Goal: Task Accomplishment & Management: Complete application form

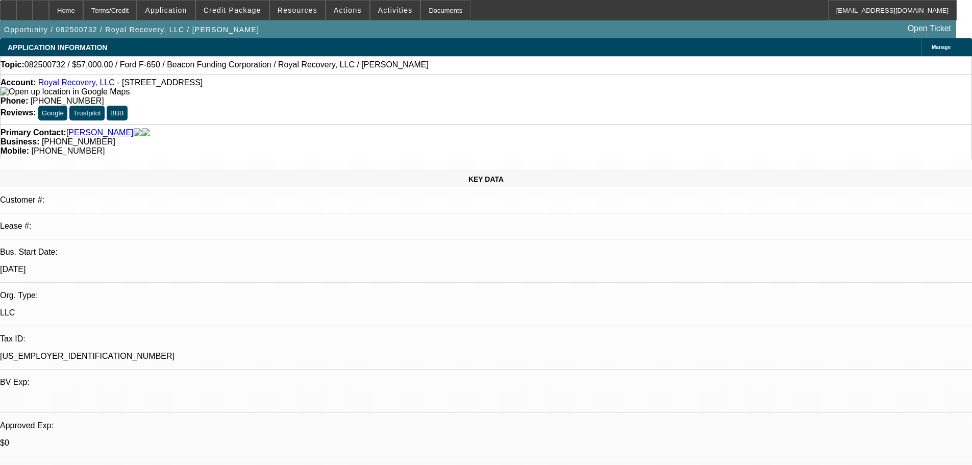
select select "0"
select select "2"
select select "0"
select select "6"
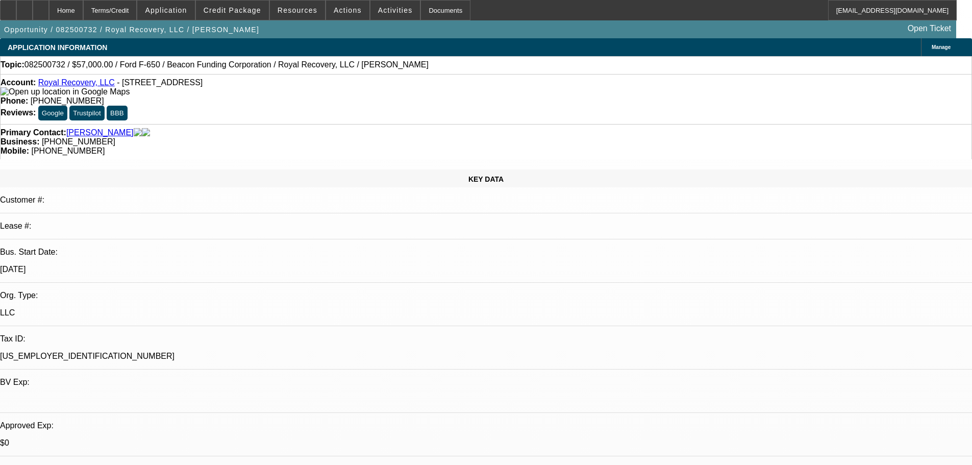
select select "0"
select select "2"
select select "0"
select select "6"
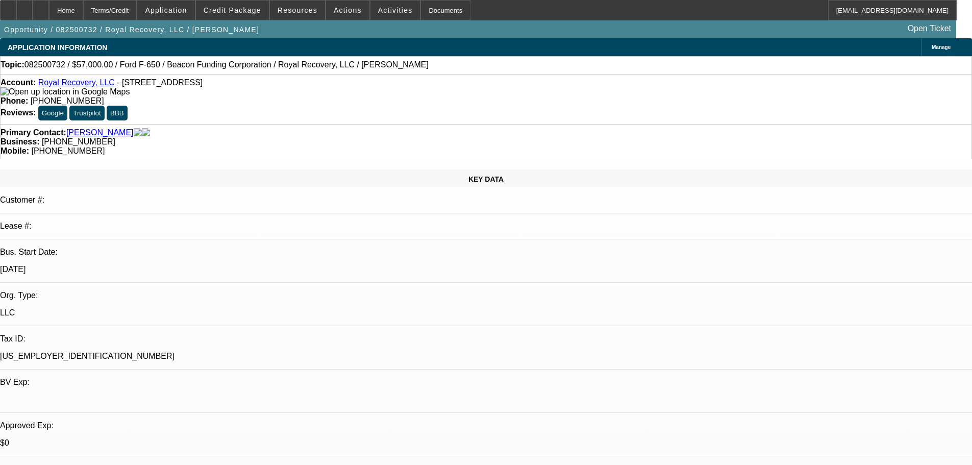
select select "0"
select select "2"
select select "0"
select select "6"
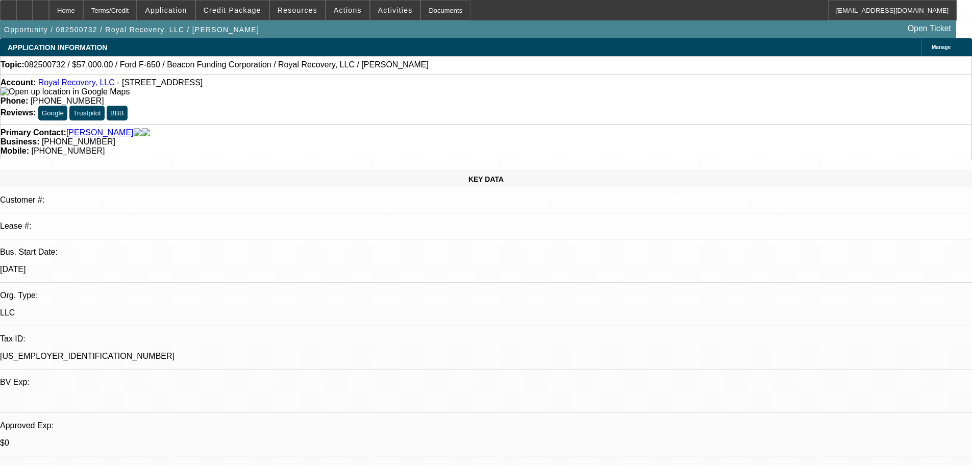
select select "0"
select select "2"
select select "0"
select select "2"
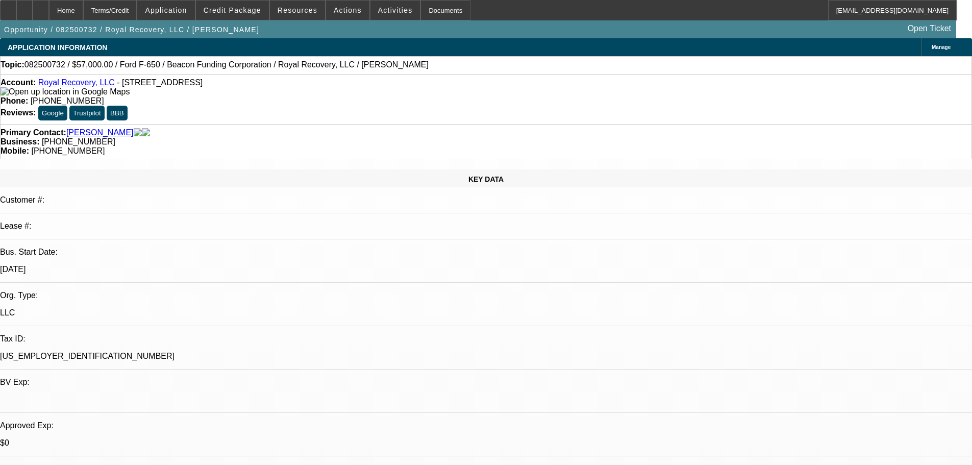
select select "0"
select select "2"
select select "0"
select select "1"
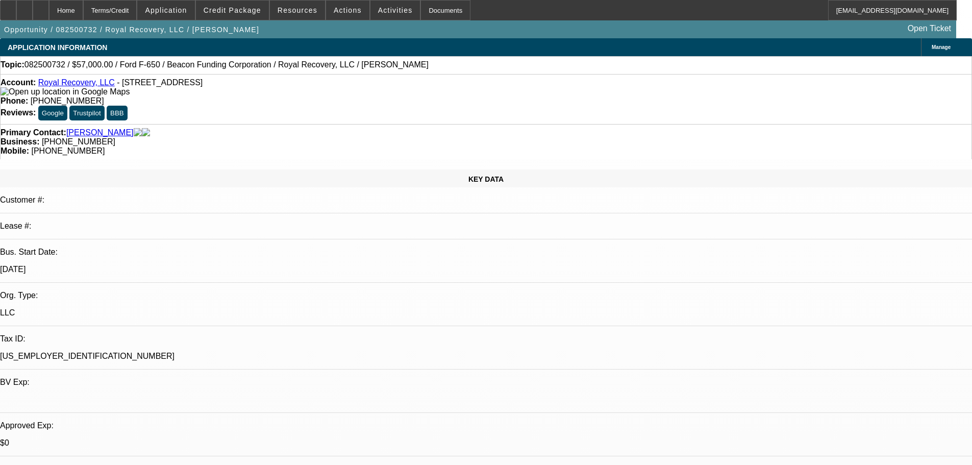
select select "2"
select select "6"
select select "1"
select select "2"
select select "6"
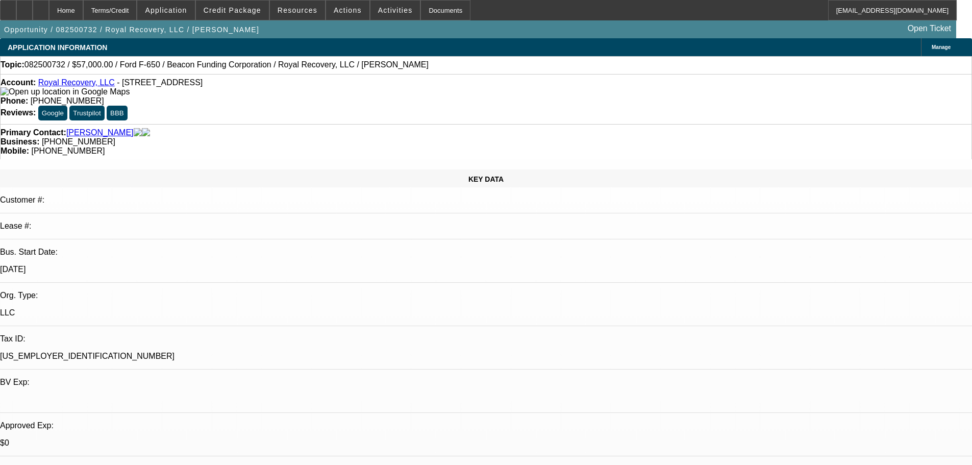
select select "1"
select select "2"
select select "6"
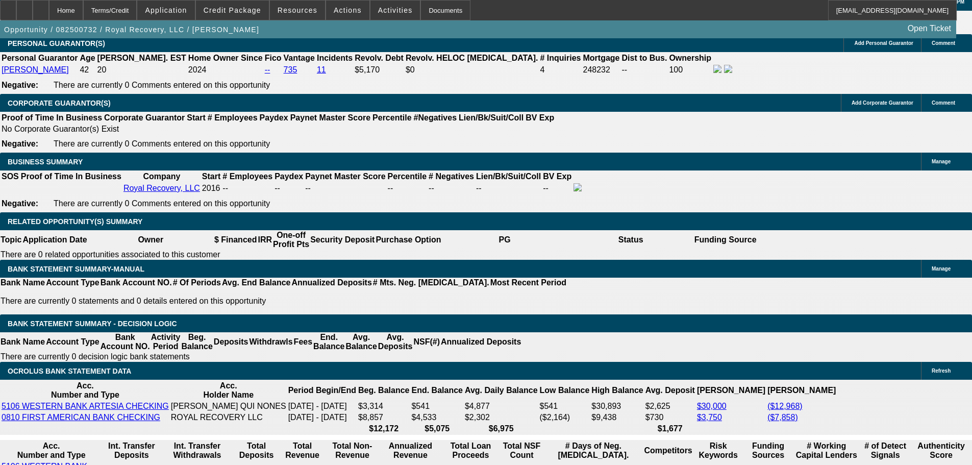
scroll to position [1632, 0]
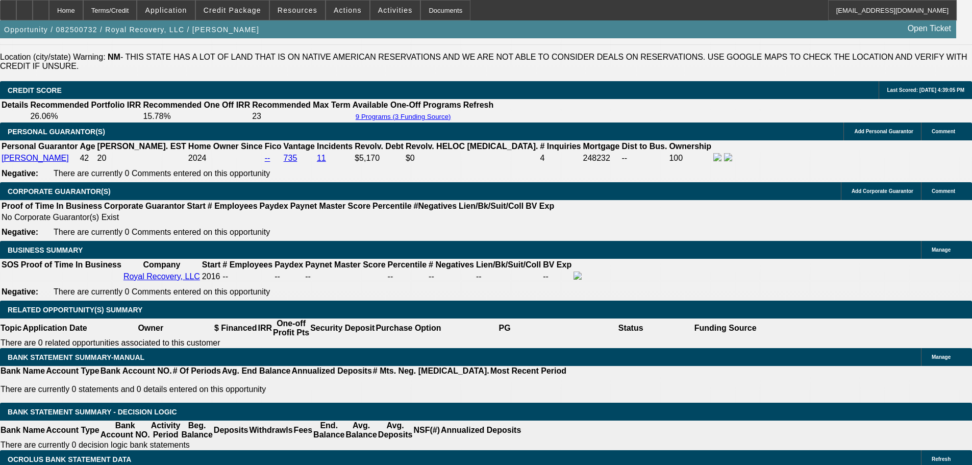
scroll to position [1377, 0]
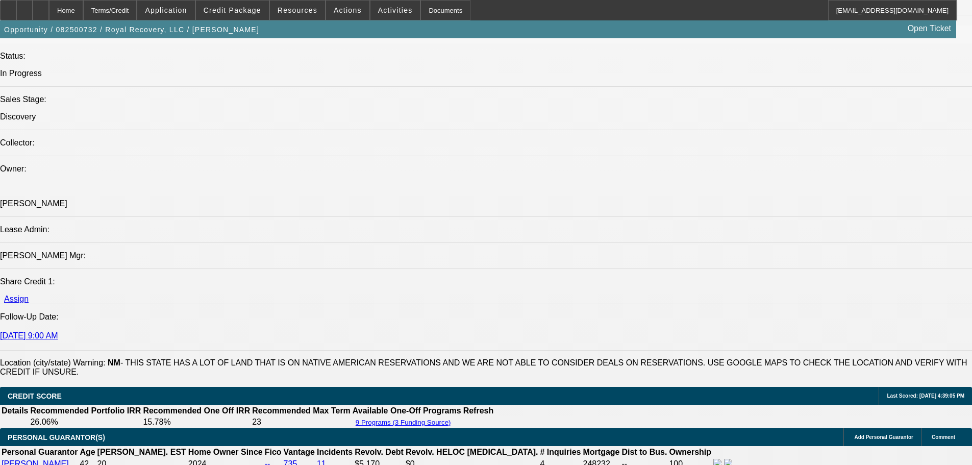
scroll to position [1071, 0]
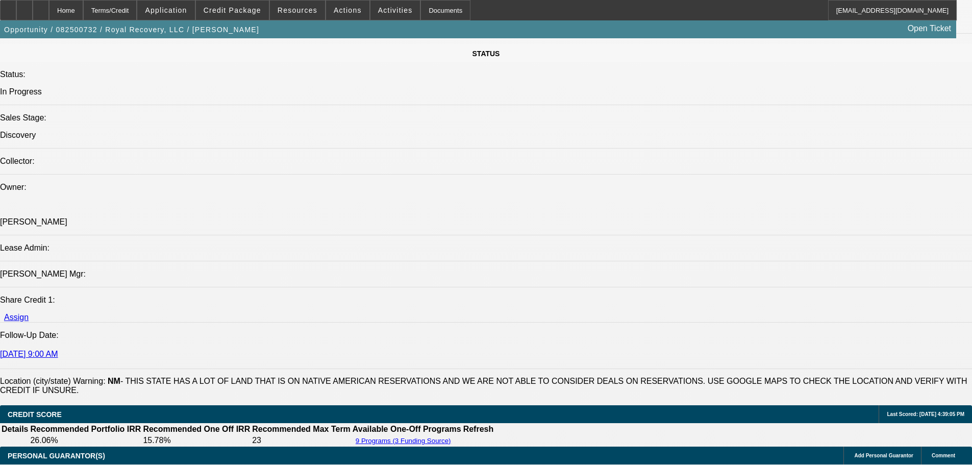
drag, startPoint x: 748, startPoint y: 356, endPoint x: 764, endPoint y: 356, distance: 16.3
copy p "LWAH"
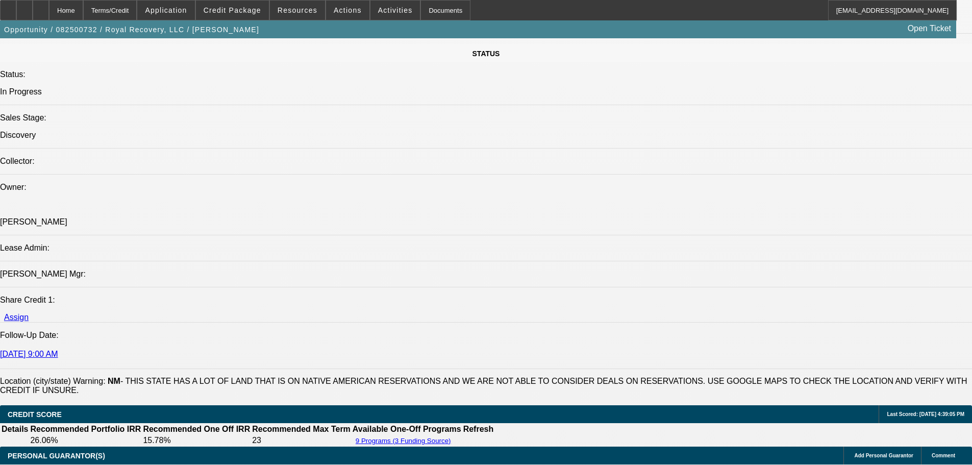
drag, startPoint x: 718, startPoint y: 209, endPoint x: 721, endPoint y: 225, distance: 16.7
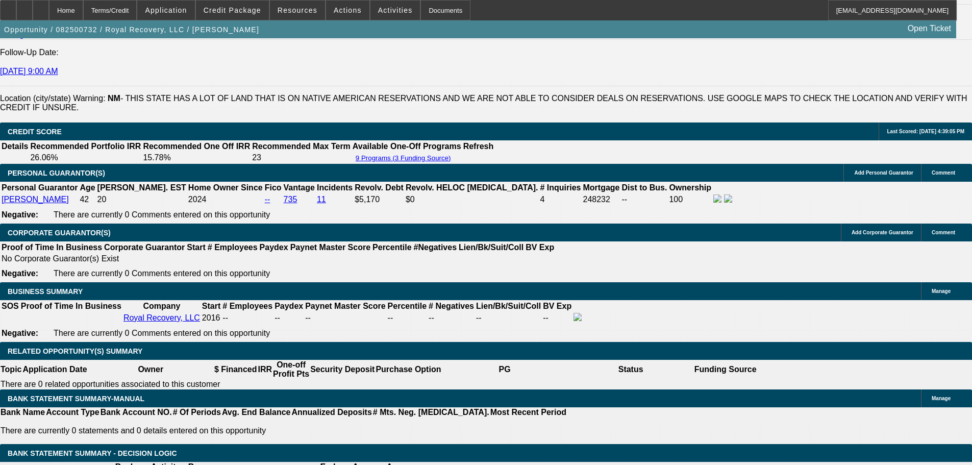
scroll to position [1632, 0]
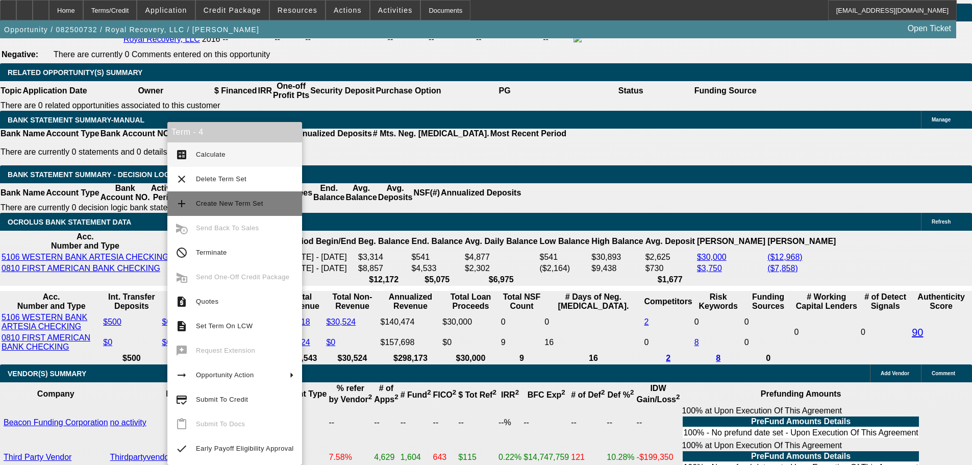
click at [249, 200] on span "Create New Term Set" at bounding box center [229, 203] width 67 height 8
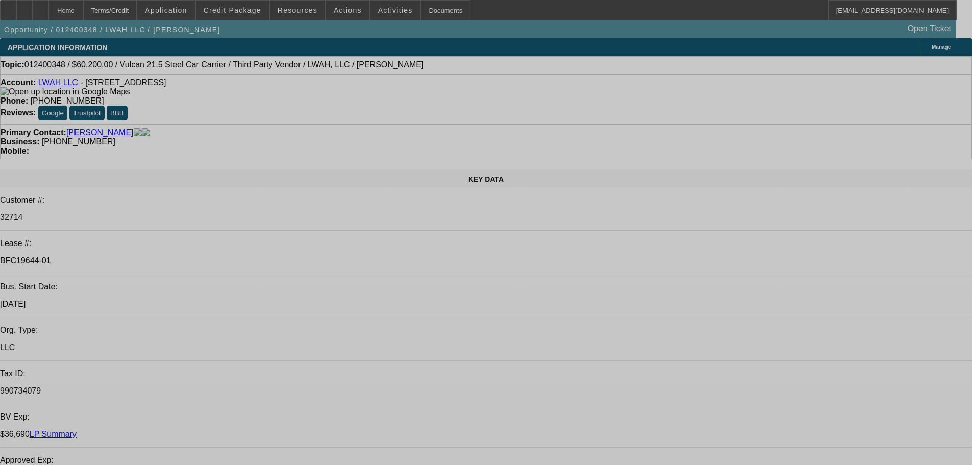
select select "0"
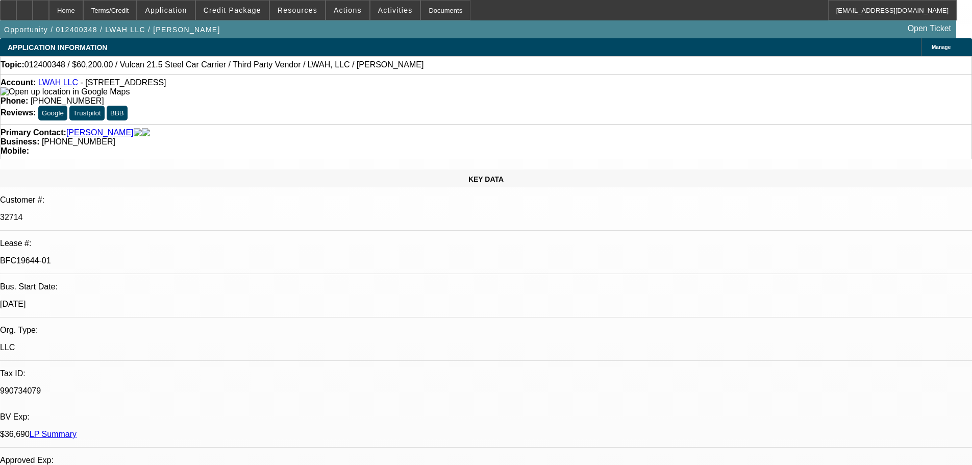
select select "2"
select select "0"
select select "2"
select select "0"
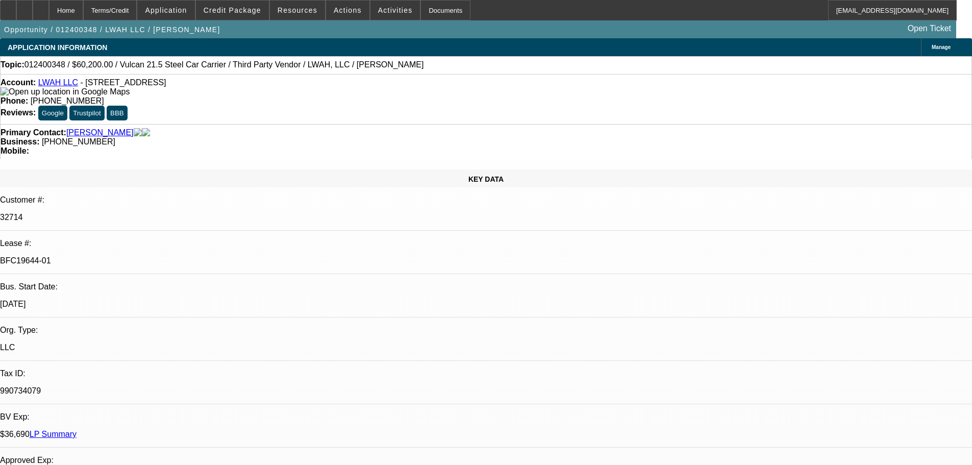
select select "0"
select select "2"
select select "0"
select select "2"
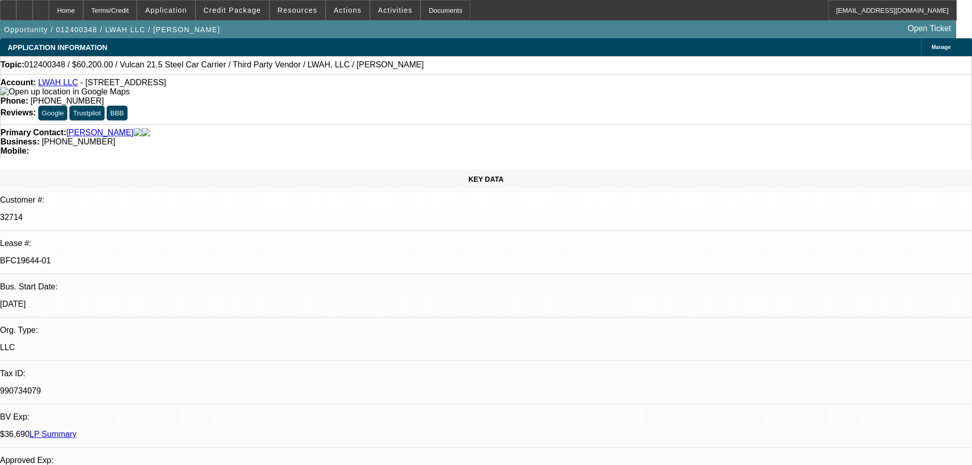
select select "0"
select select "2"
select select "6"
select select "2"
select select "6"
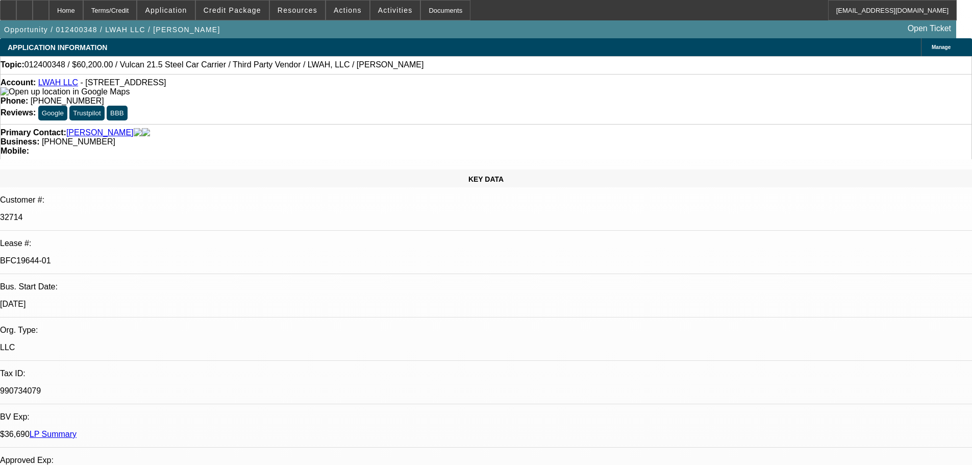
select select "2"
select select "6"
select select "2"
select select "6"
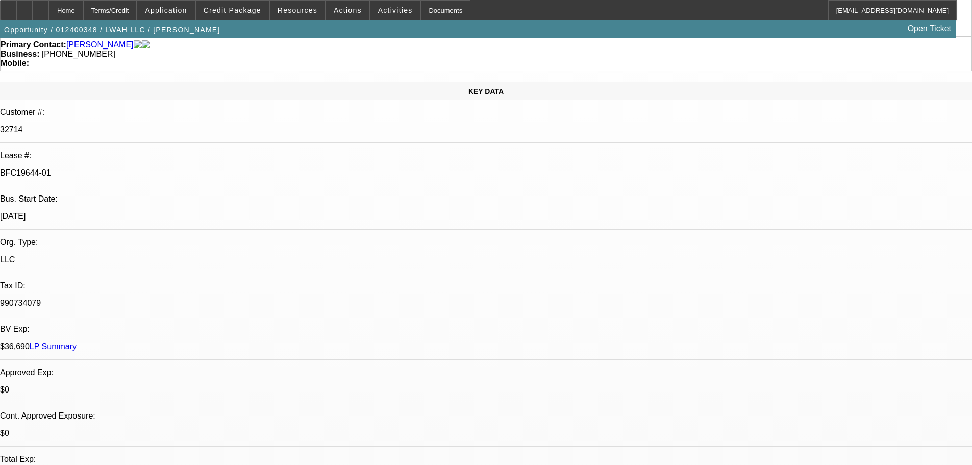
scroll to position [153, 0]
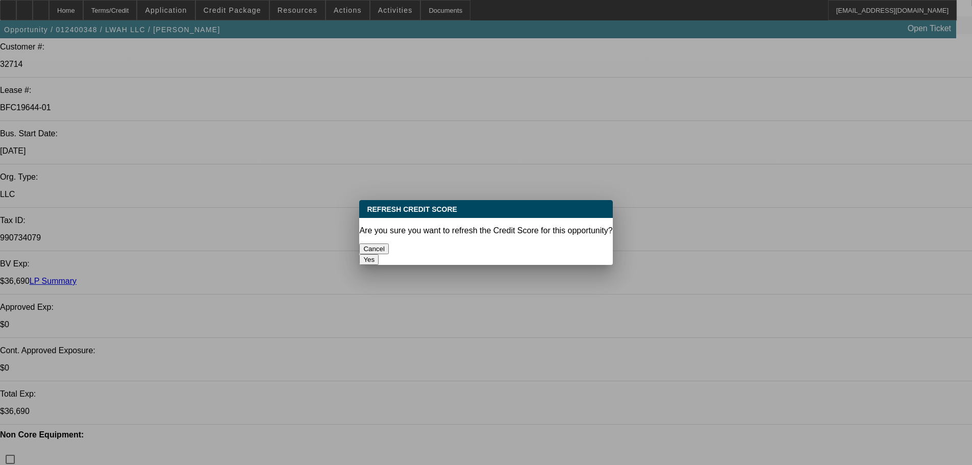
scroll to position [0, 0]
click at [379, 254] on button "Yes" at bounding box center [368, 259] width 19 height 11
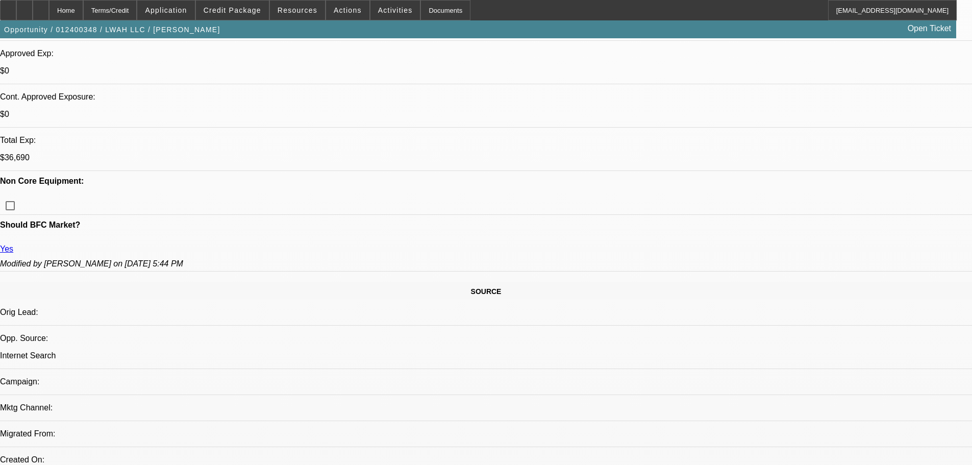
scroll to position [561, 0]
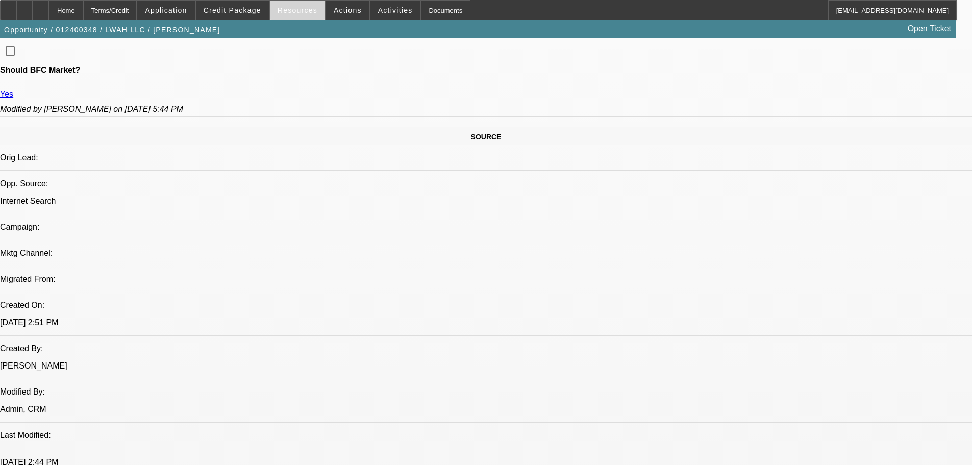
click at [287, 13] on span "Resources" at bounding box center [298, 10] width 40 height 8
click at [247, 11] on div at bounding box center [486, 232] width 972 height 465
click at [241, 11] on span "Credit Package" at bounding box center [233, 10] width 58 height 8
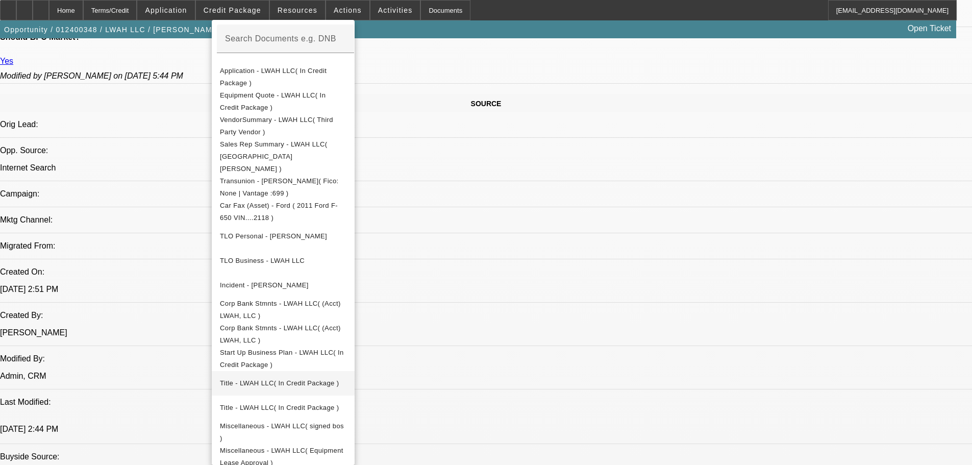
scroll to position [612, 0]
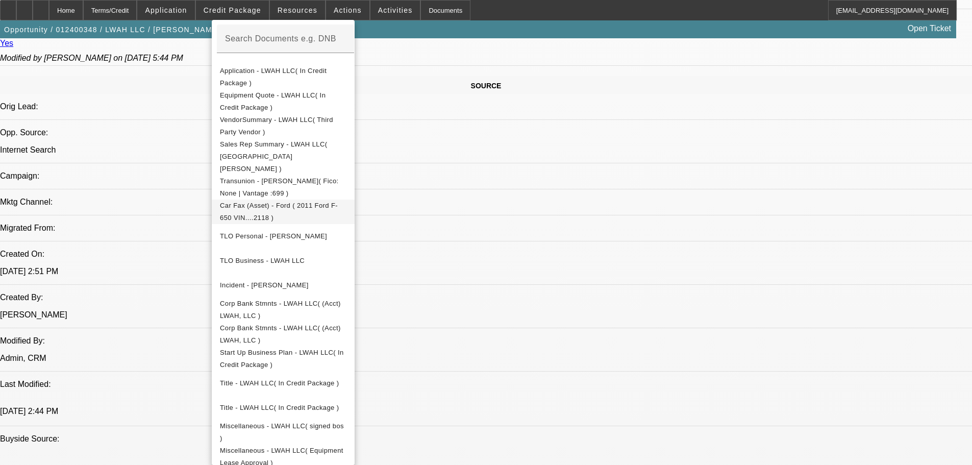
click at [293, 199] on span "Car Fax (Asset) - Ford ( 2011 Ford F-650 VIN....2118 )" at bounding box center [283, 211] width 127 height 24
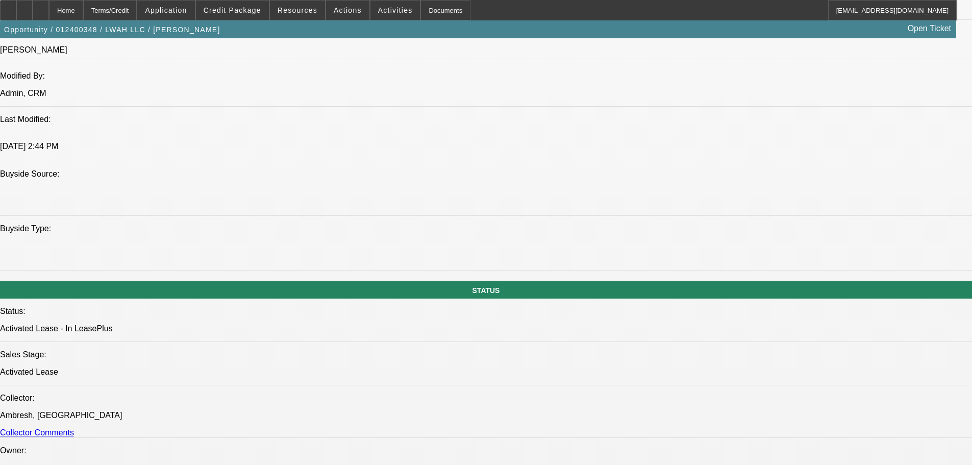
scroll to position [874, 0]
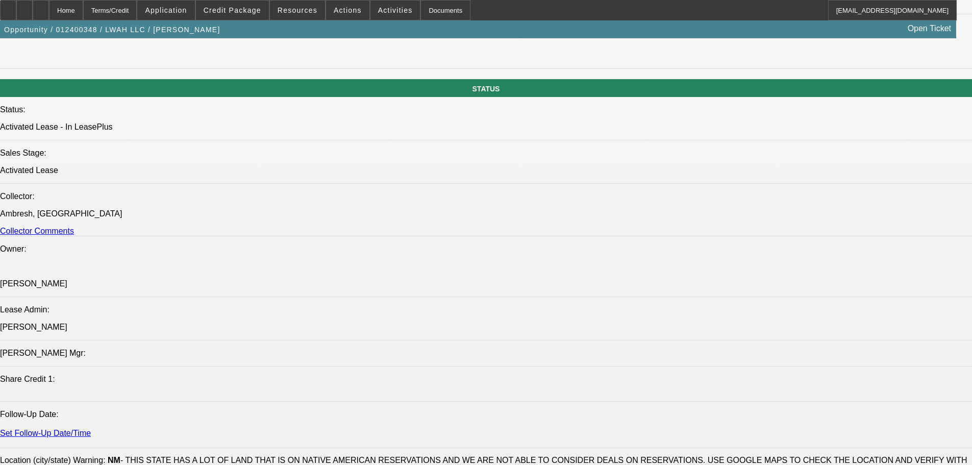
scroll to position [1004, 0]
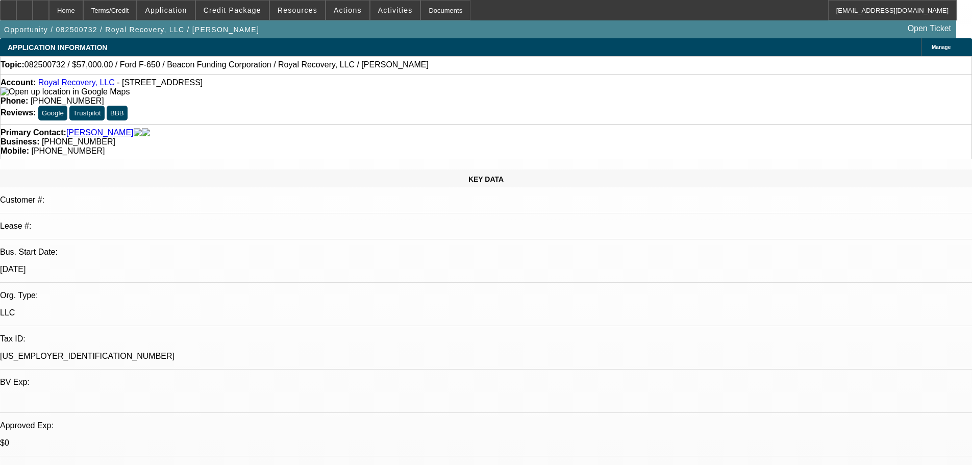
select select "0"
select select "2"
select select "0"
select select "6"
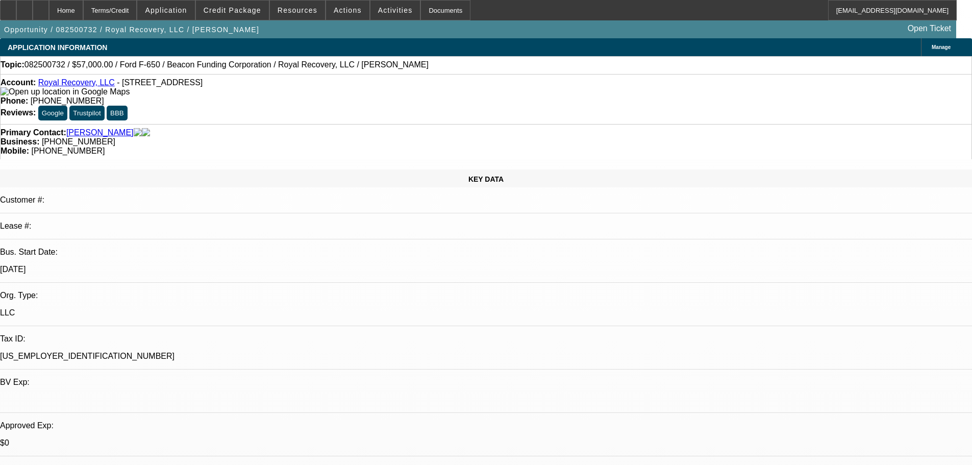
select select "0"
select select "2"
select select "0"
select select "6"
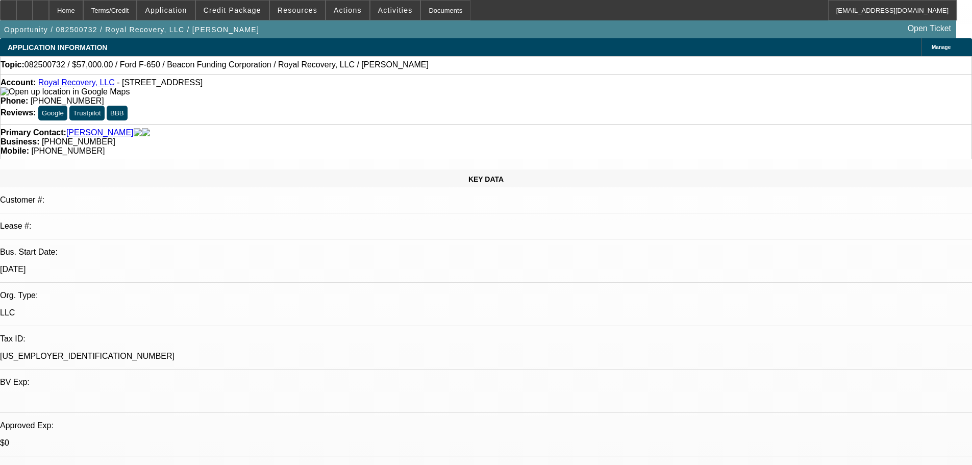
select select "0"
select select "2"
select select "0"
select select "6"
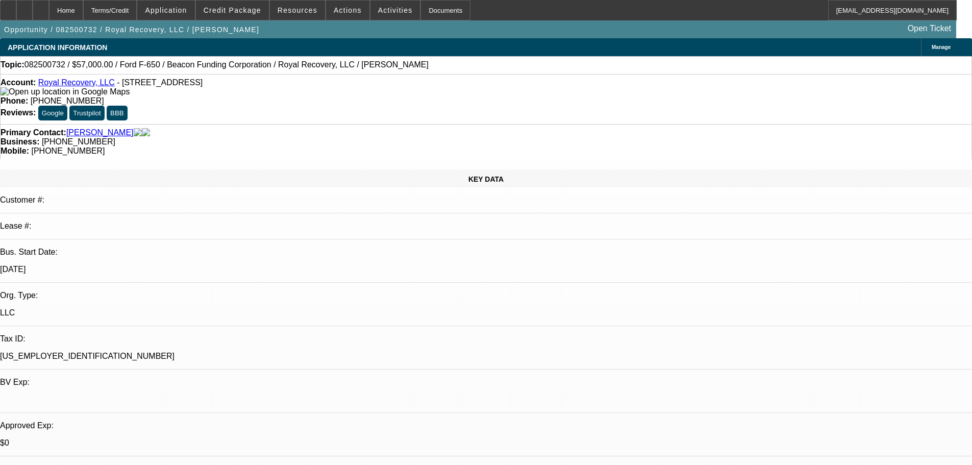
select select "0"
select select "2"
select select "0"
select select "6"
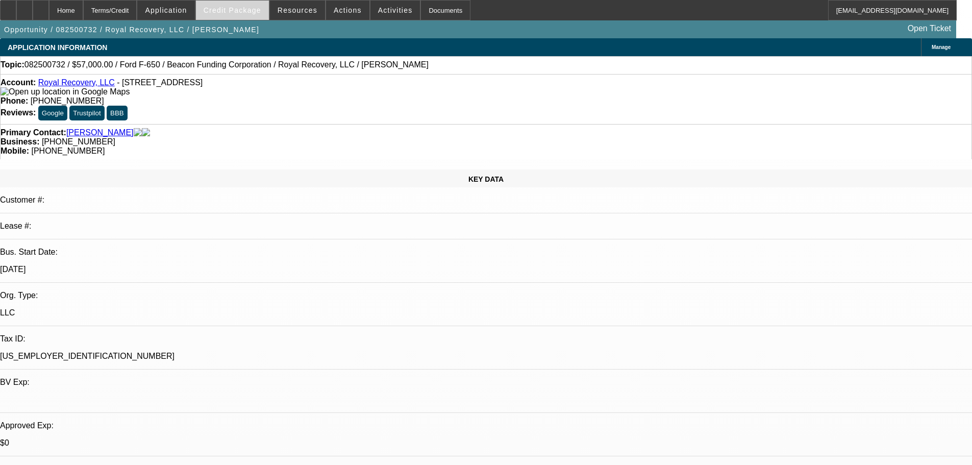
click at [237, 13] on span "Credit Package" at bounding box center [233, 10] width 58 height 8
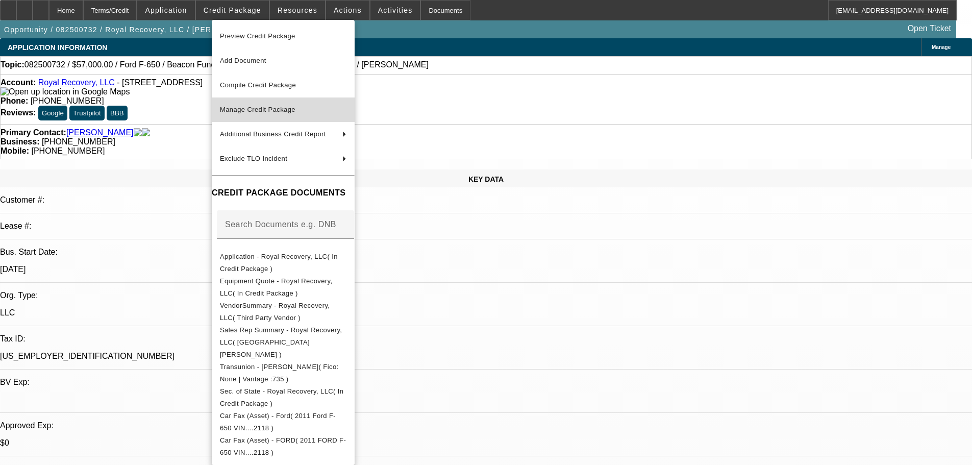
click at [253, 111] on span "Manage Credit Package" at bounding box center [257, 110] width 75 height 8
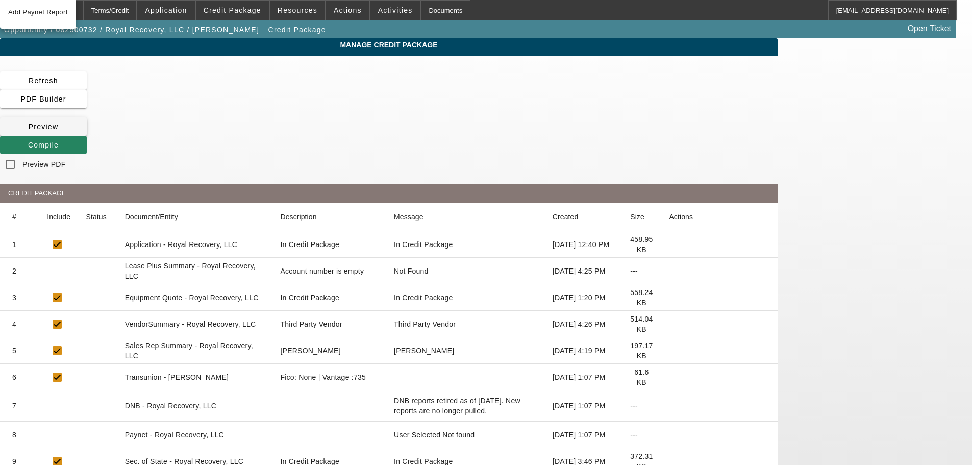
click at [59, 122] on span "Preview" at bounding box center [44, 126] width 30 height 8
click at [83, 16] on div "Home" at bounding box center [66, 10] width 34 height 20
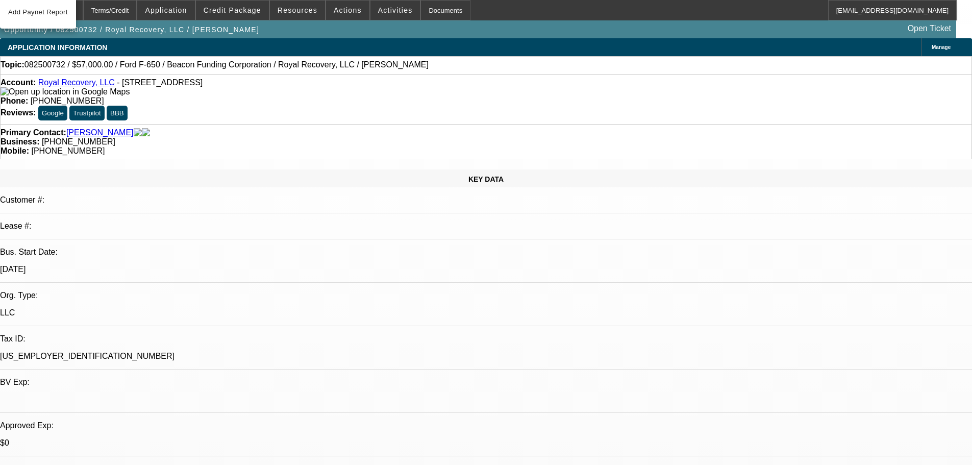
select select "0"
select select "2"
select select "0"
select select "6"
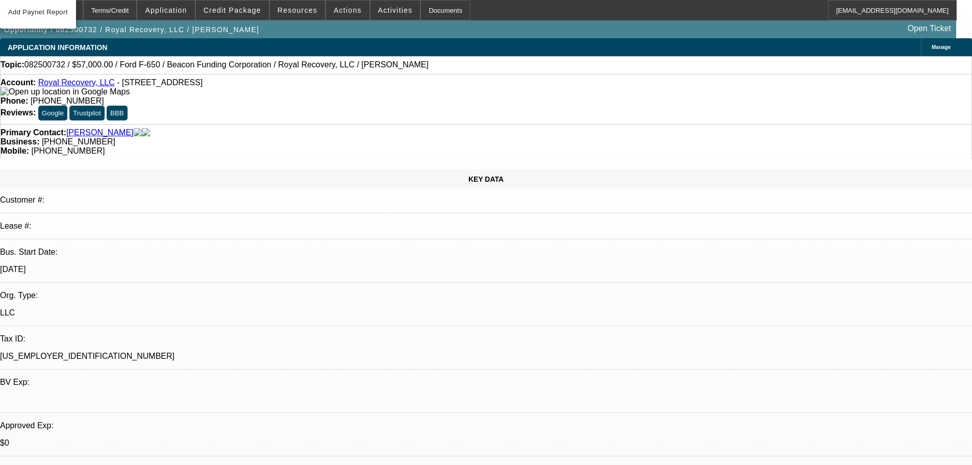
select select "0"
select select "2"
select select "0"
select select "6"
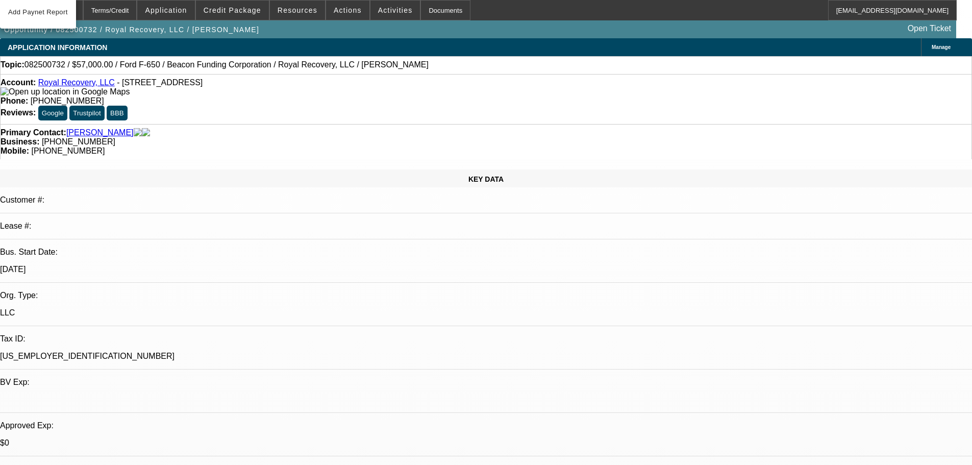
select select "0"
select select "2"
select select "0"
select select "6"
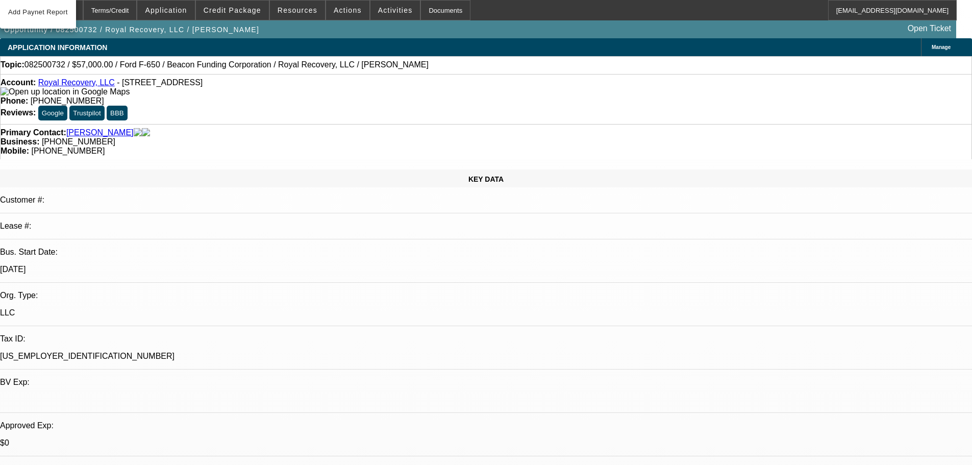
select select "0"
select select "2"
select select "0"
select select "6"
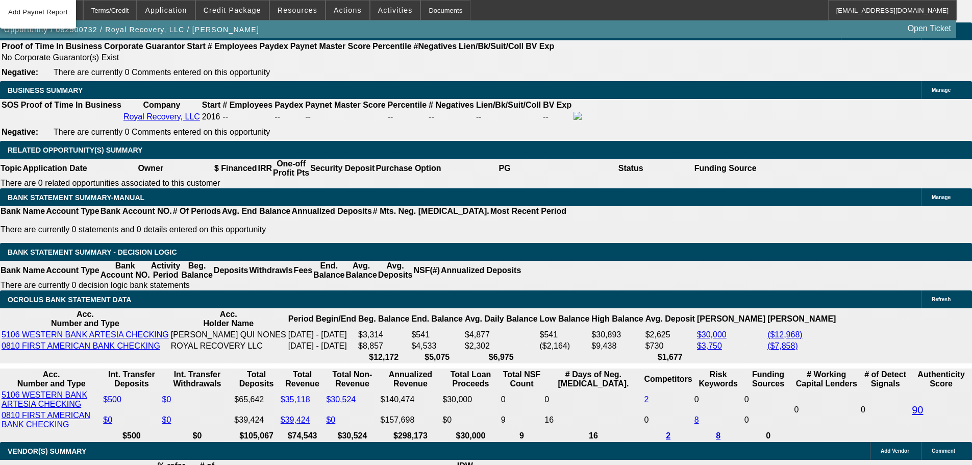
scroll to position [1581, 0]
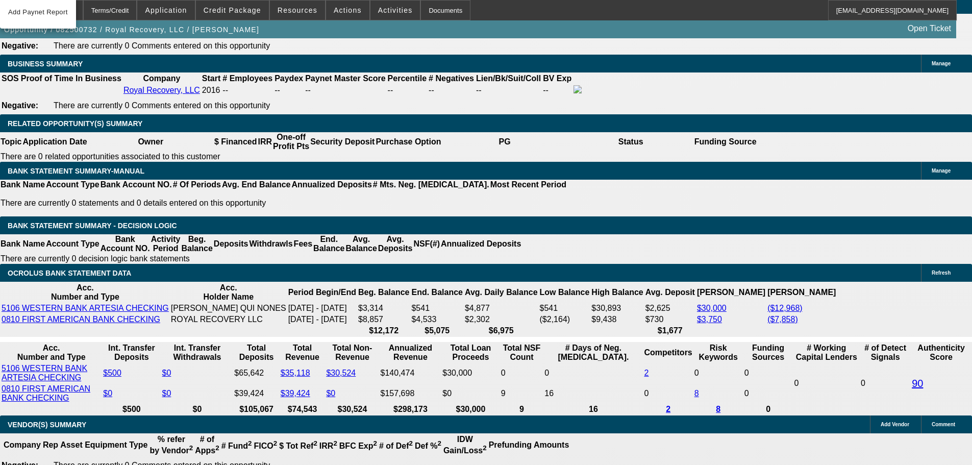
drag, startPoint x: 200, startPoint y: 365, endPoint x: 289, endPoint y: 354, distance: 89.5
type input "2"
type input "UNKNOWN"
type input "$29,104.25"
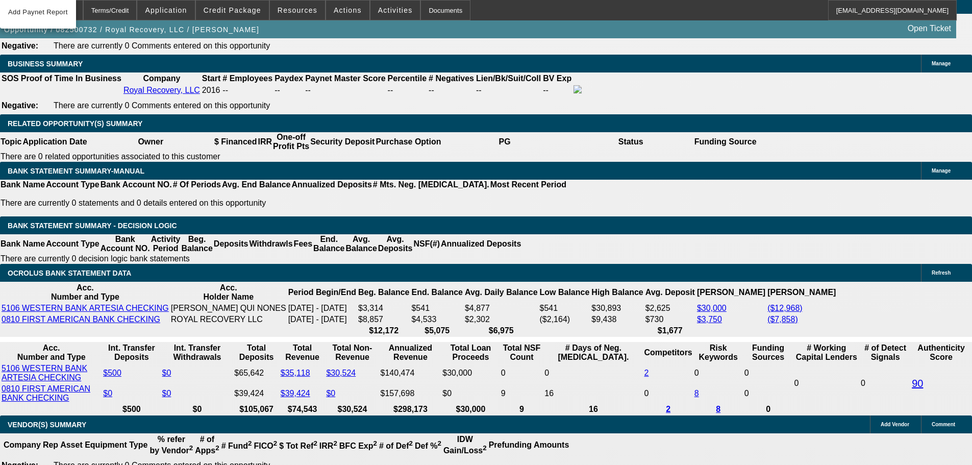
type input "$58,208.50"
type input "26"
type input "$2,633.96"
type input "$5,267.92"
type input "26"
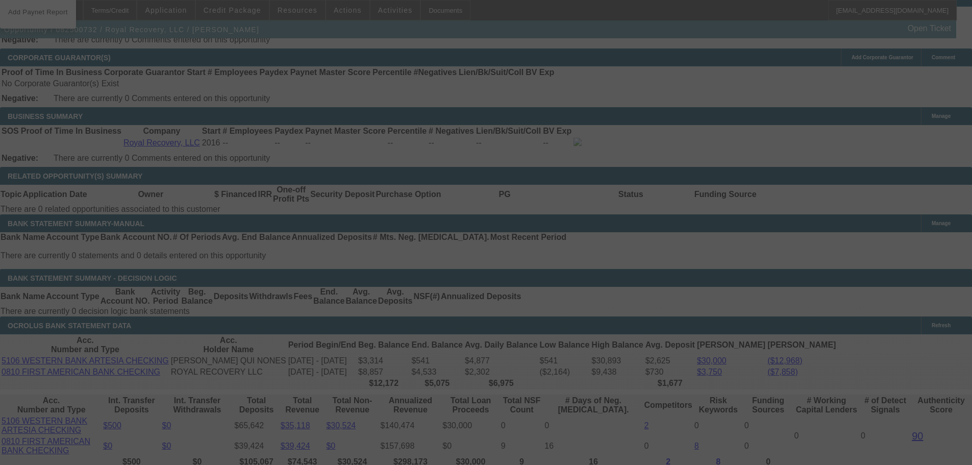
scroll to position [1691, 0]
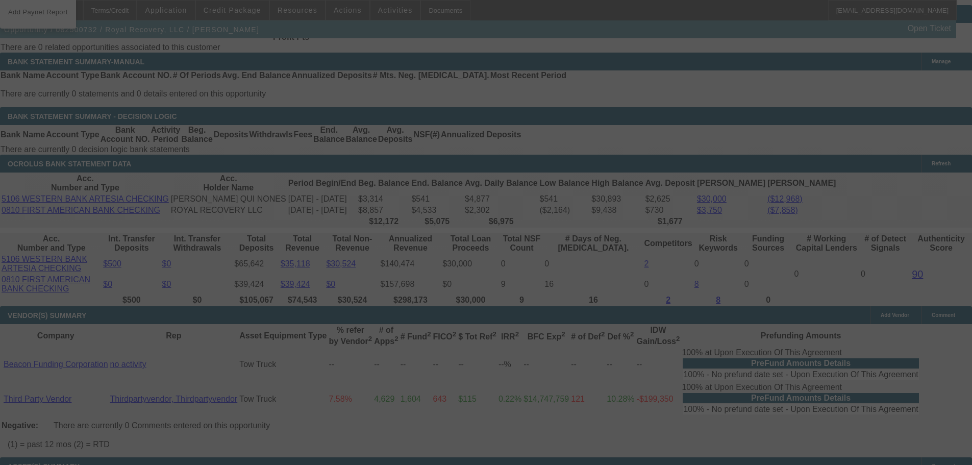
select select "0"
select select "2"
select select "0"
select select "6"
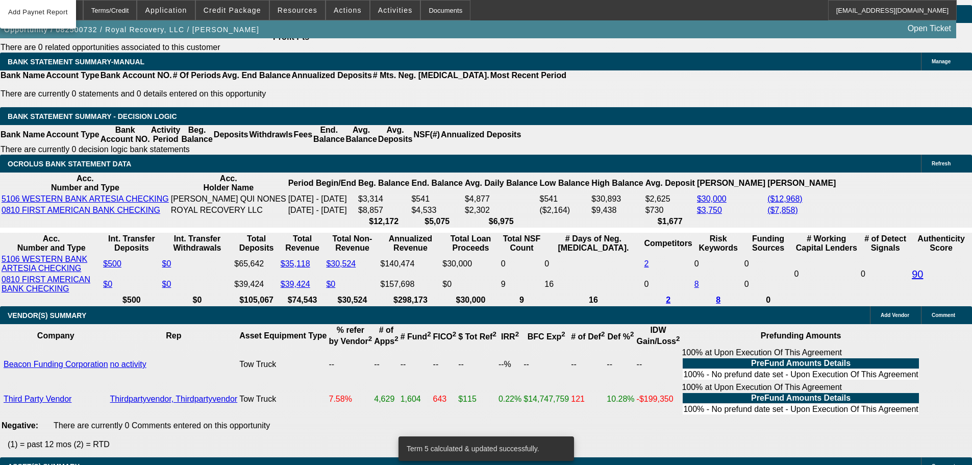
drag, startPoint x: 197, startPoint y: 313, endPoint x: 253, endPoint y: 309, distance: 56.3
type input "2"
type input "UNKNOWN"
type input "24"
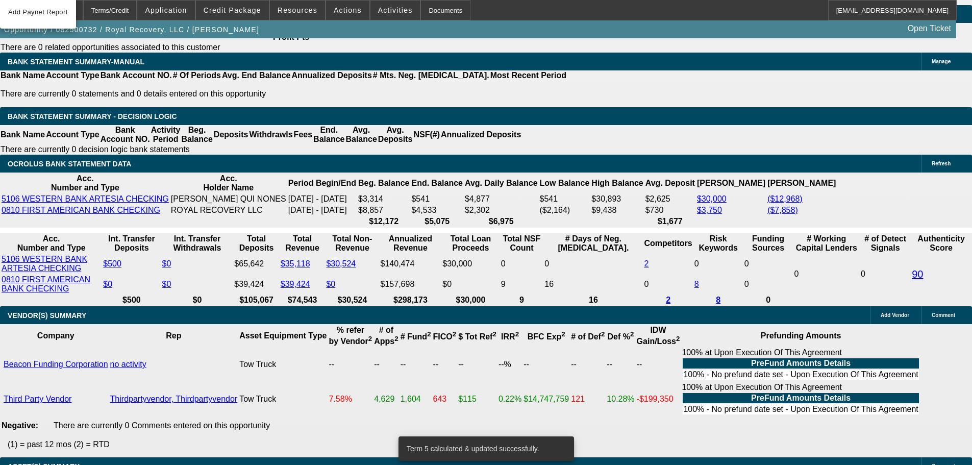
type input "$29,104.25"
type input "$58,208.50"
type input "$2,816.07"
type input "$5,632.14"
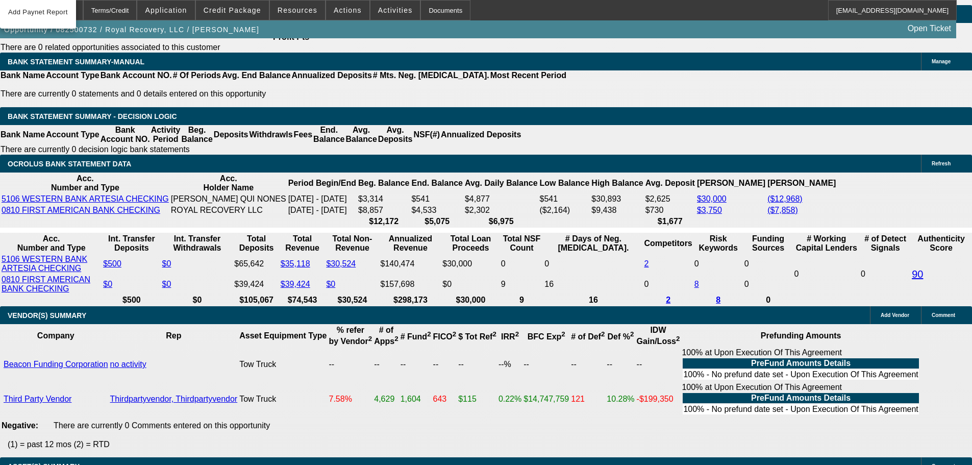
type input "24"
drag, startPoint x: 221, startPoint y: 312, endPoint x: 259, endPoint y: 295, distance: 40.7
type input "282"
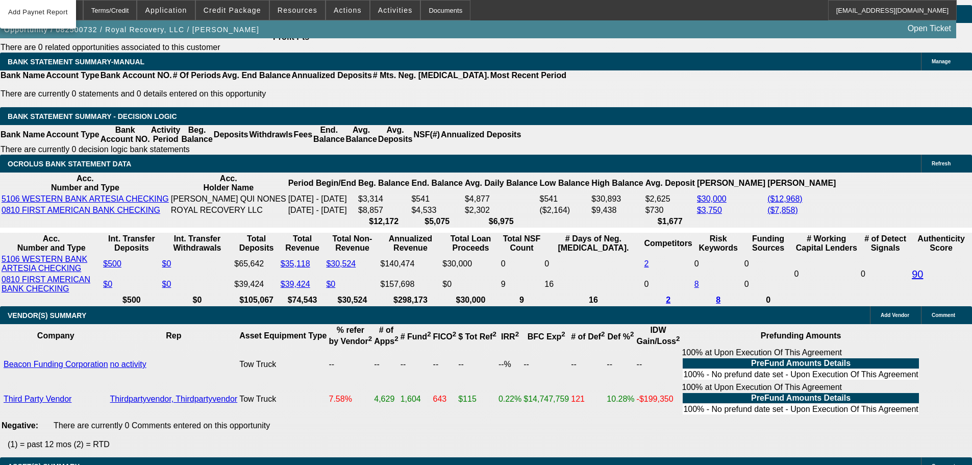
type input "$564.00"
type input "2825"
type input "17.2"
type input "$5,650.00"
type input "$2,825.00"
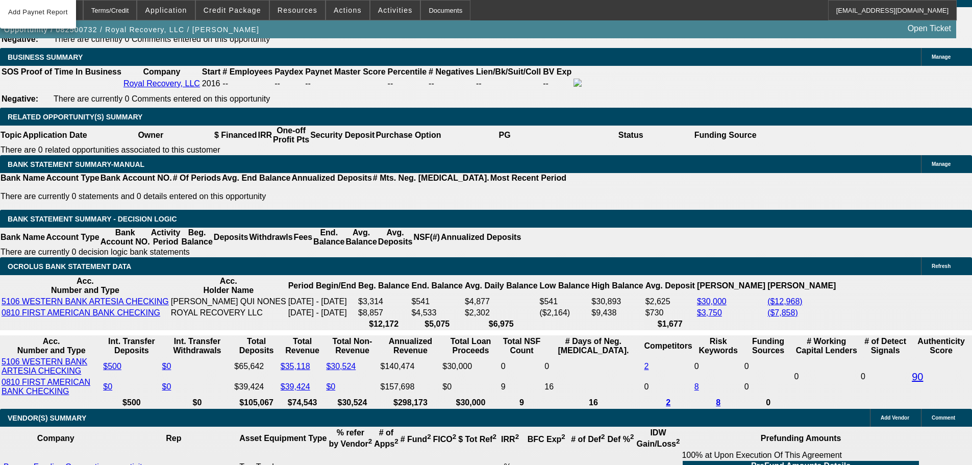
scroll to position [1486, 0]
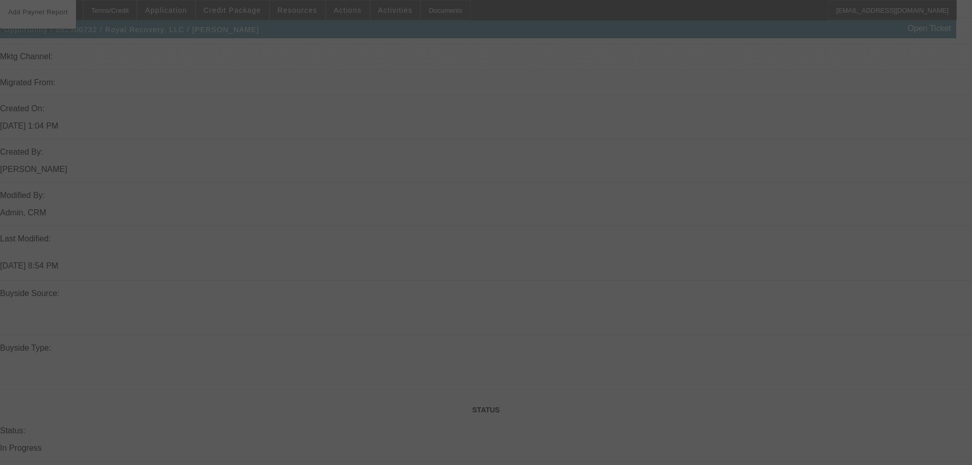
scroll to position [867, 0]
select select "0"
select select "2"
select select "0"
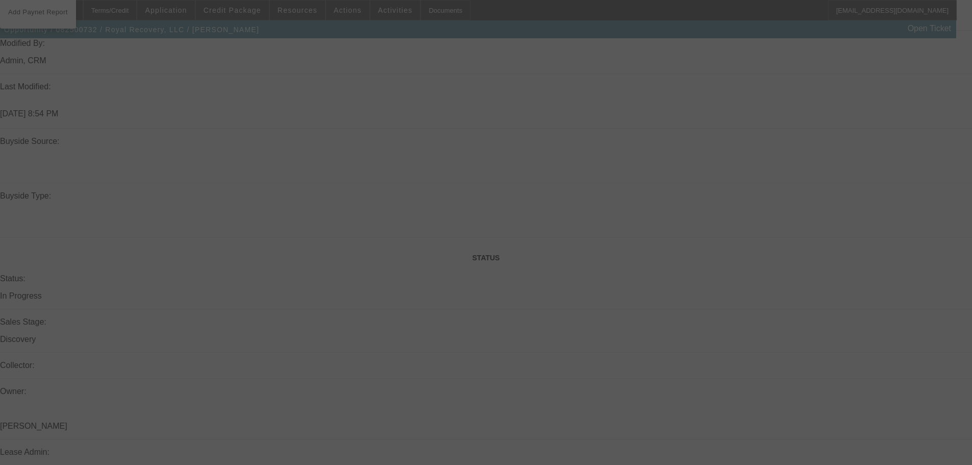
select select "6"
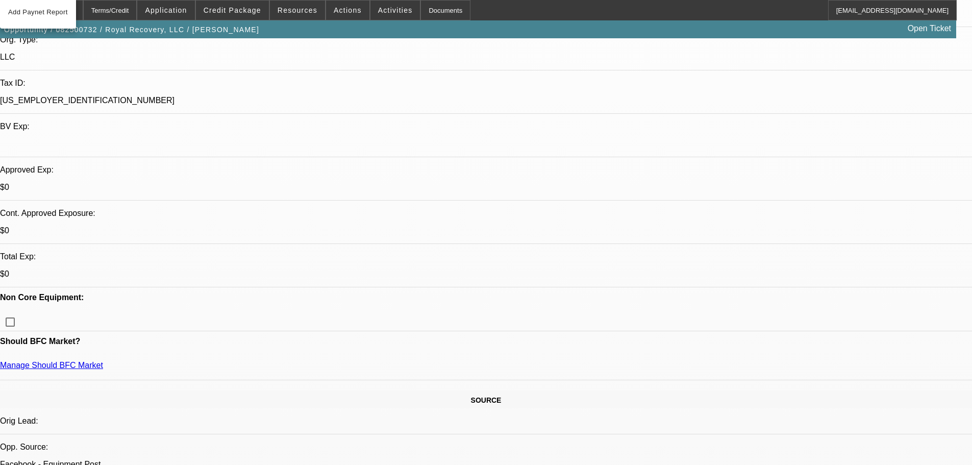
scroll to position [102, 0]
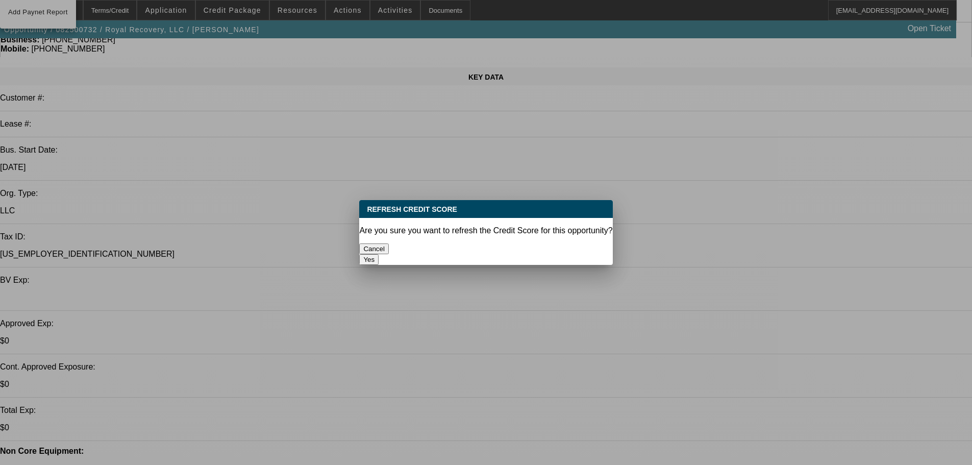
scroll to position [0, 0]
click at [379, 254] on button "Yes" at bounding box center [368, 259] width 19 height 11
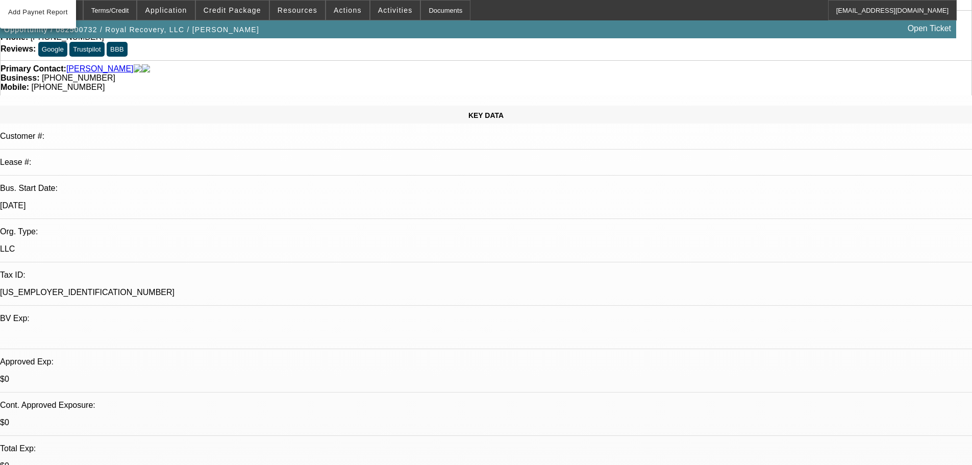
scroll to position [51, 0]
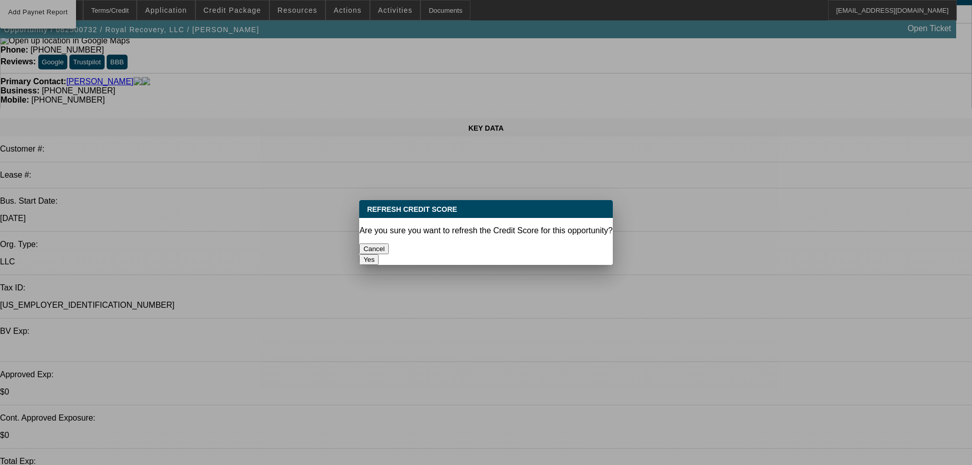
scroll to position [0, 0]
click at [379, 254] on button "Yes" at bounding box center [368, 259] width 19 height 11
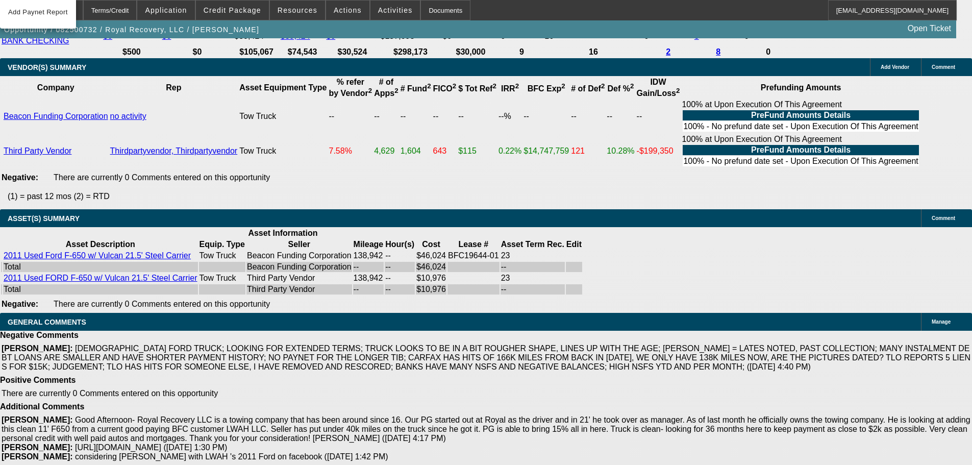
scroll to position [1785, 0]
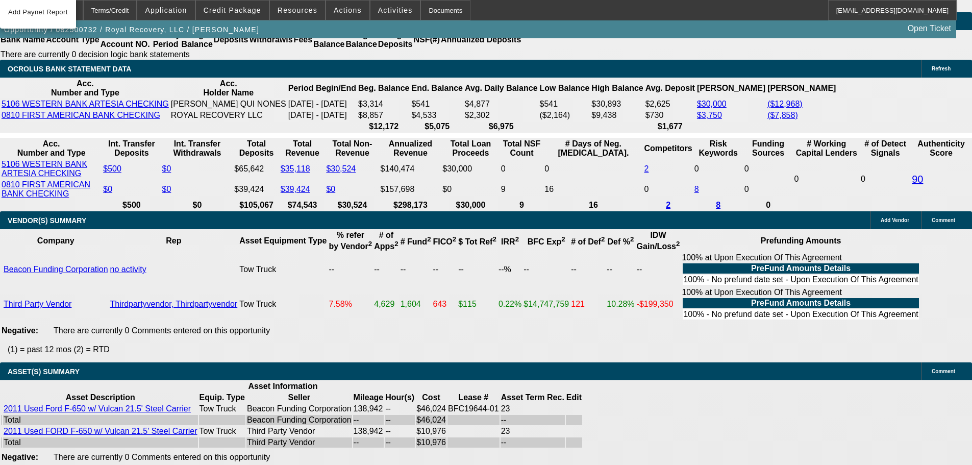
drag, startPoint x: 156, startPoint y: 223, endPoint x: 270, endPoint y: 211, distance: 114.9
type input "2"
type input "$4.00"
type input "UNKNOWN"
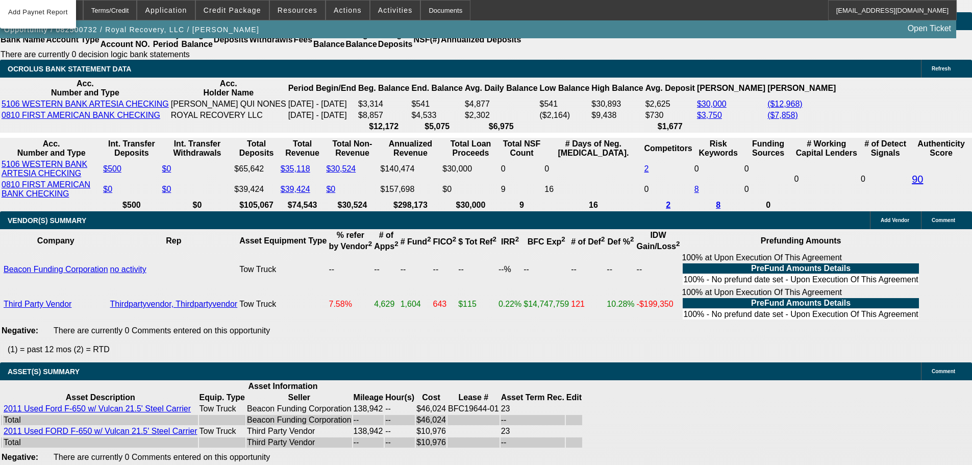
type input "2895"
type input "19.8"
type input "$5,790.00"
type input "$2,895.00"
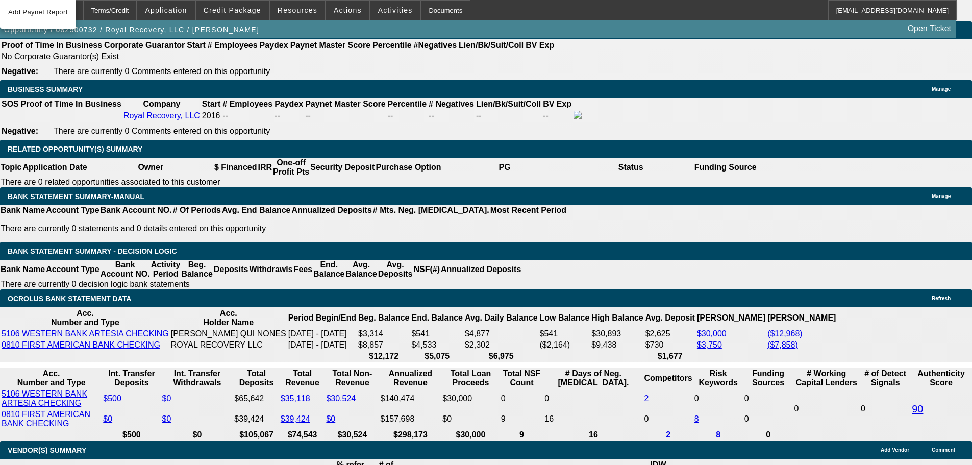
scroll to position [1530, 0]
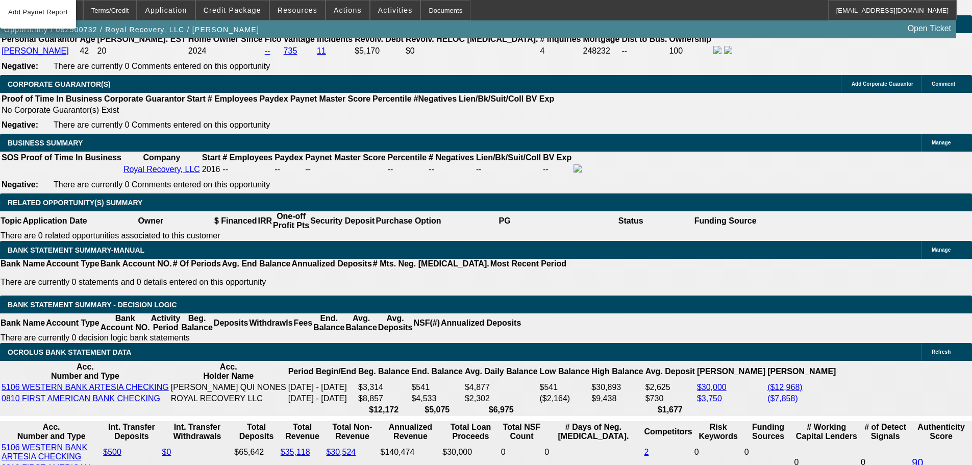
scroll to position [1479, 0]
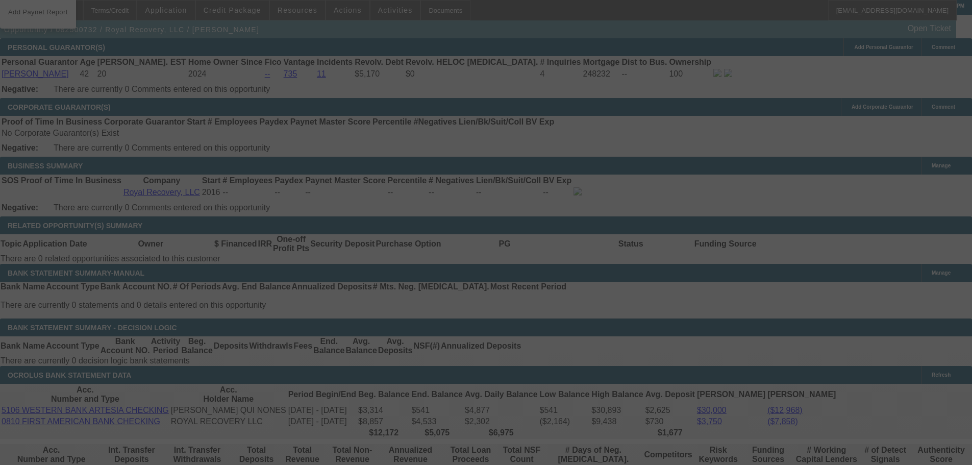
select select "0"
select select "2"
select select "0"
select select "6"
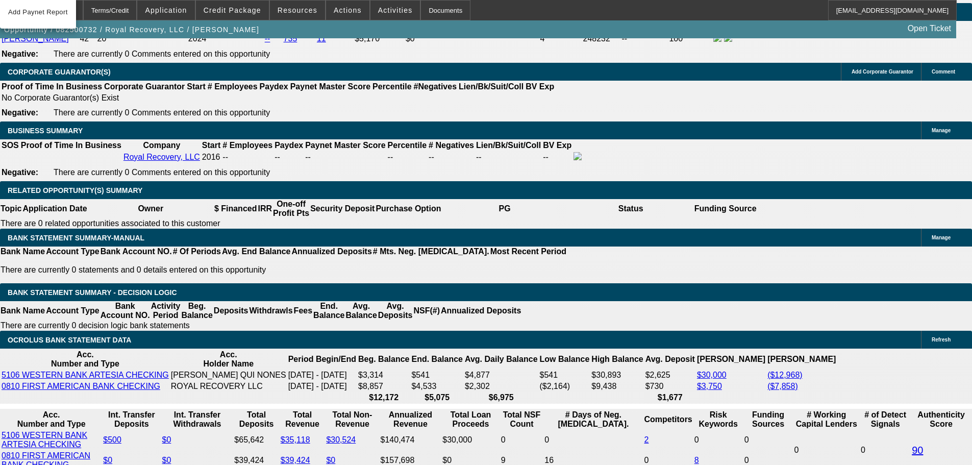
scroll to position [1683, 0]
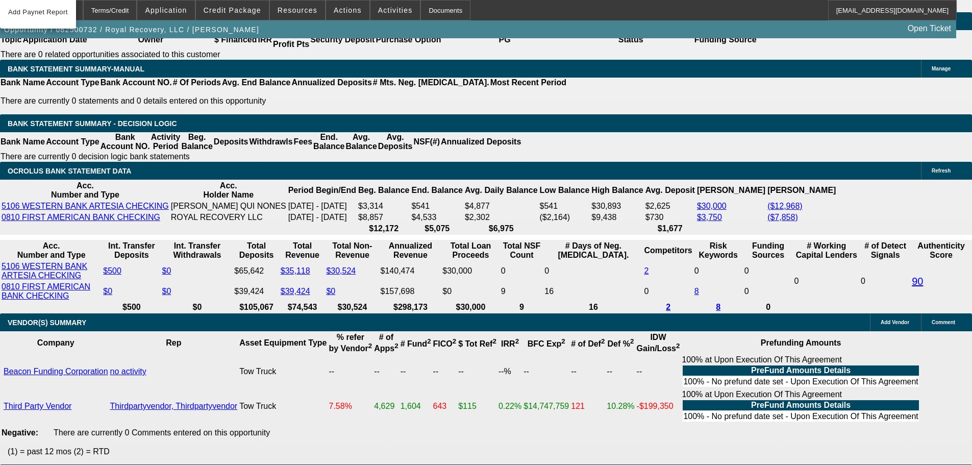
drag, startPoint x: 198, startPoint y: 324, endPoint x: 240, endPoint y: 301, distance: 47.7
type input "2"
type input "UNKNOWN"
type input "25"
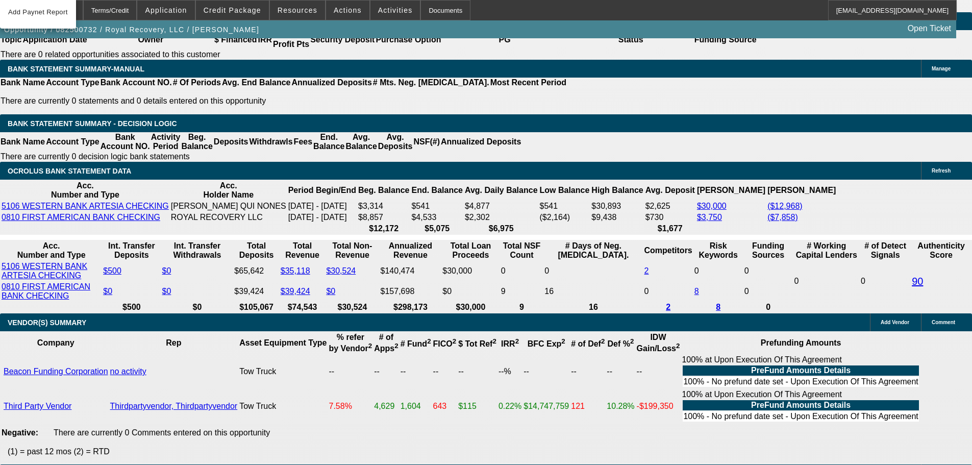
type input "$29,206.65"
type input "$58,413.30"
type input "$2,800.48"
type input "$5,600.96"
type input "25"
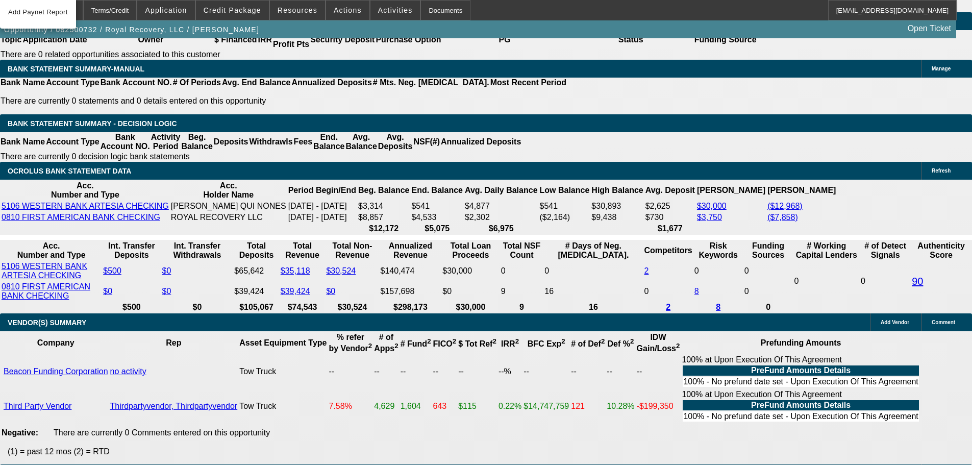
drag, startPoint x: 186, startPoint y: 324, endPoint x: 258, endPoint y: 316, distance: 72.3
type input "2"
type input "$4.00"
type input "2800"
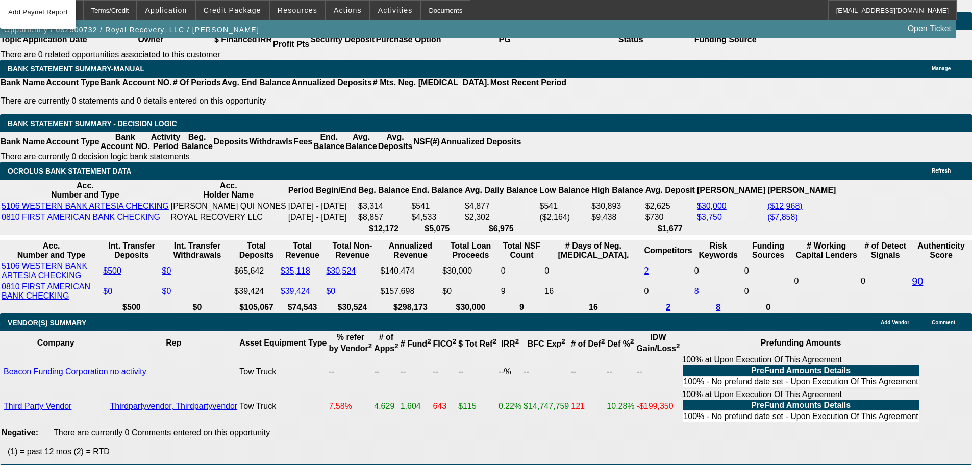
type input "19.8"
type input "$5,600.00"
type input "$2,800.00"
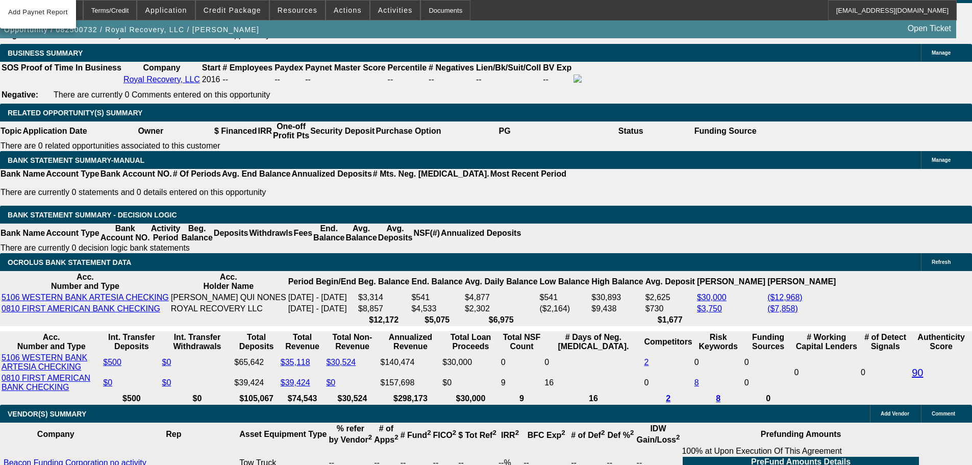
scroll to position [1581, 0]
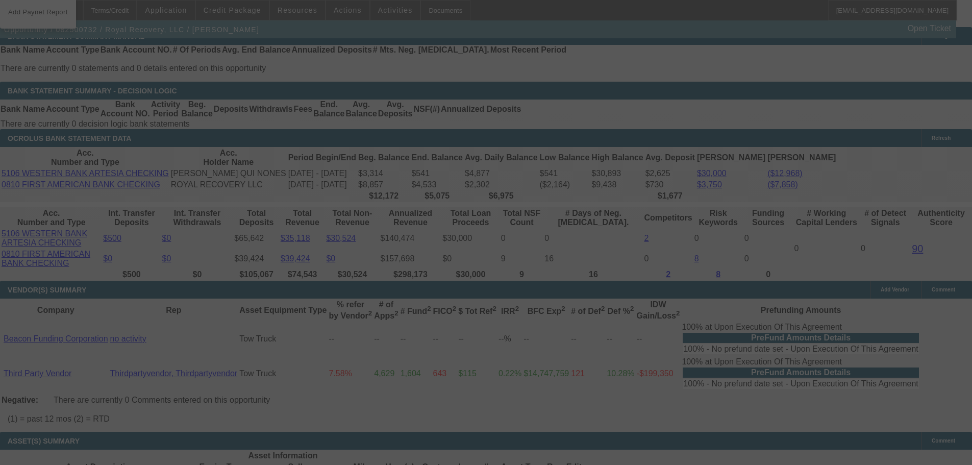
scroll to position [1734, 0]
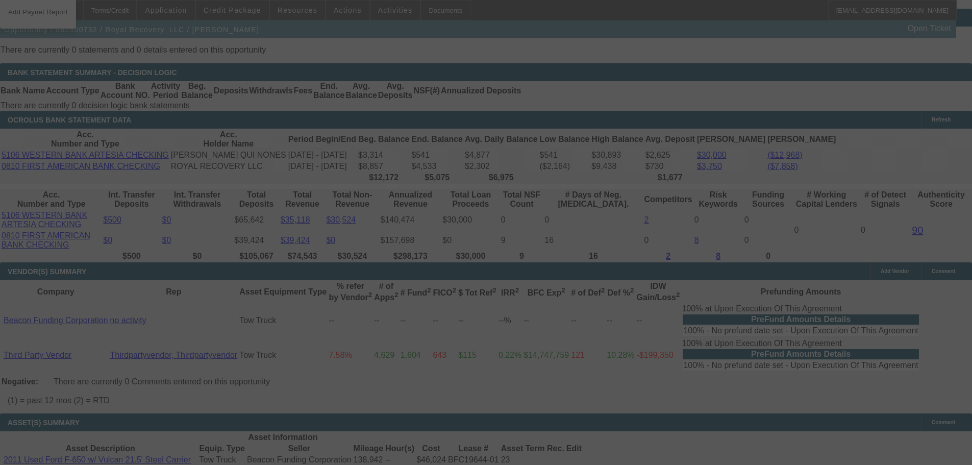
select select "0"
select select "2"
select select "0"
select select "6"
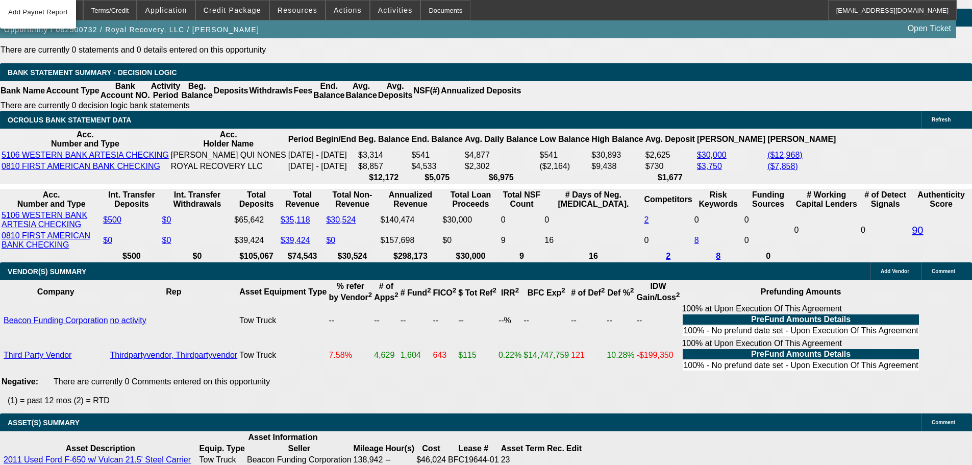
drag, startPoint x: 156, startPoint y: 270, endPoint x: 275, endPoint y: 241, distance: 122.7
type input "28"
type input "$56.00"
type input "UNKNOWN"
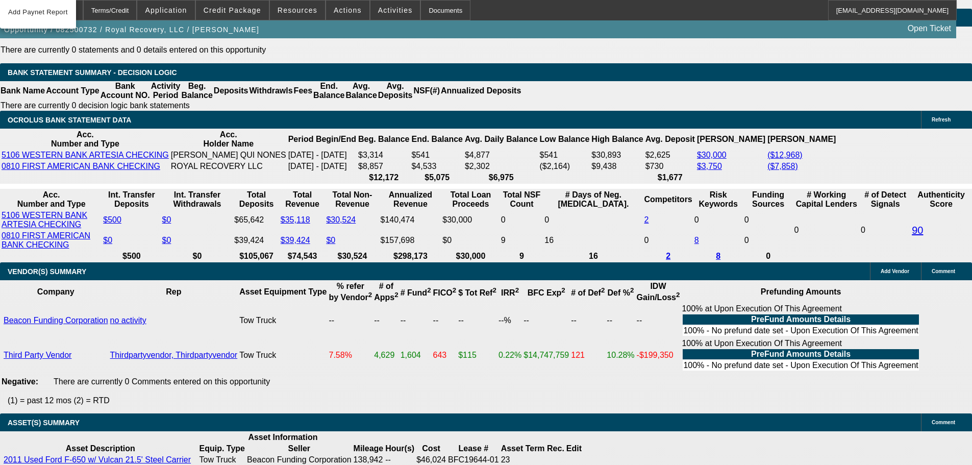
type input "2850"
type input "21.5"
type input "$5,700.00"
type input "$2,850.00"
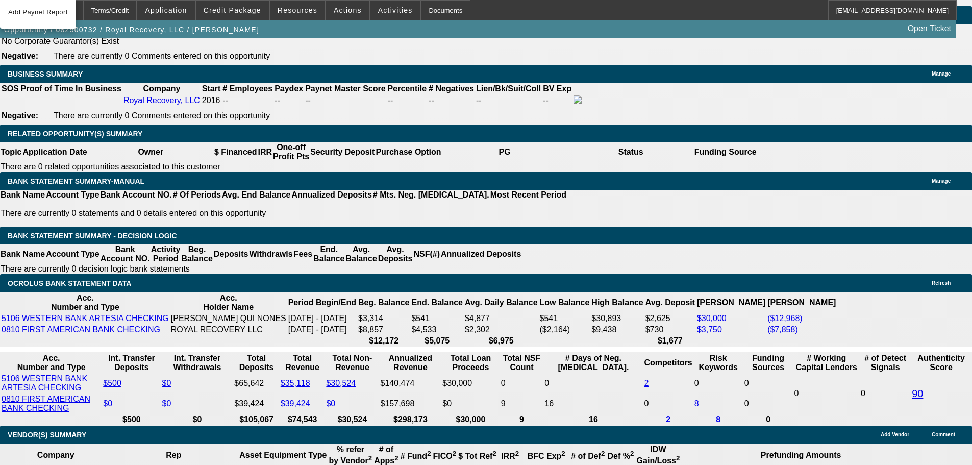
scroll to position [1479, 0]
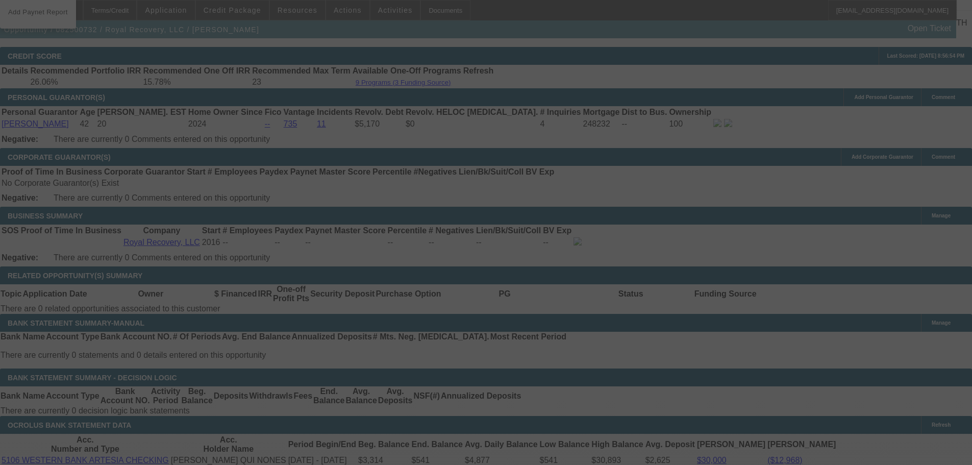
scroll to position [1428, 0]
select select "0"
select select "2"
select select "0"
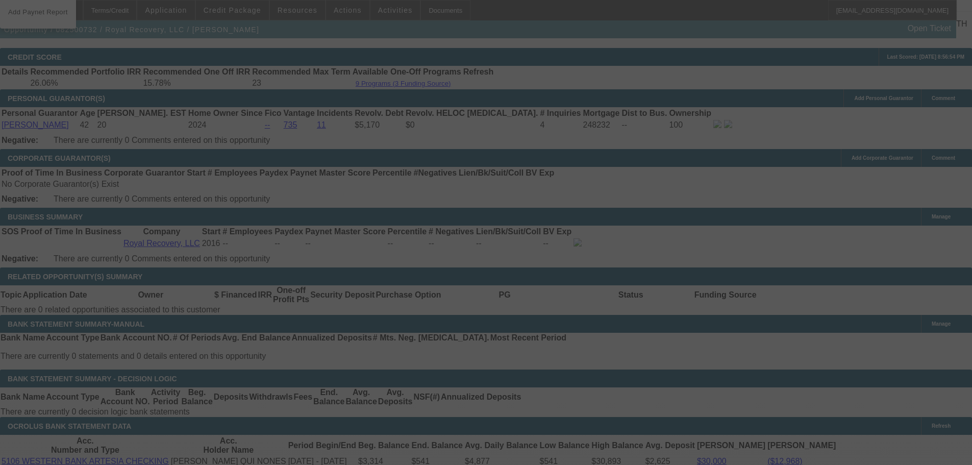
select select "6"
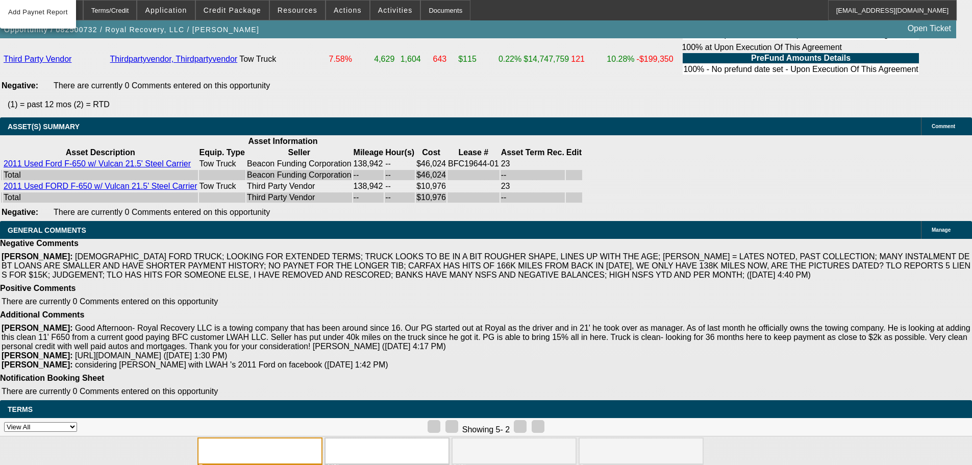
scroll to position [2084, 0]
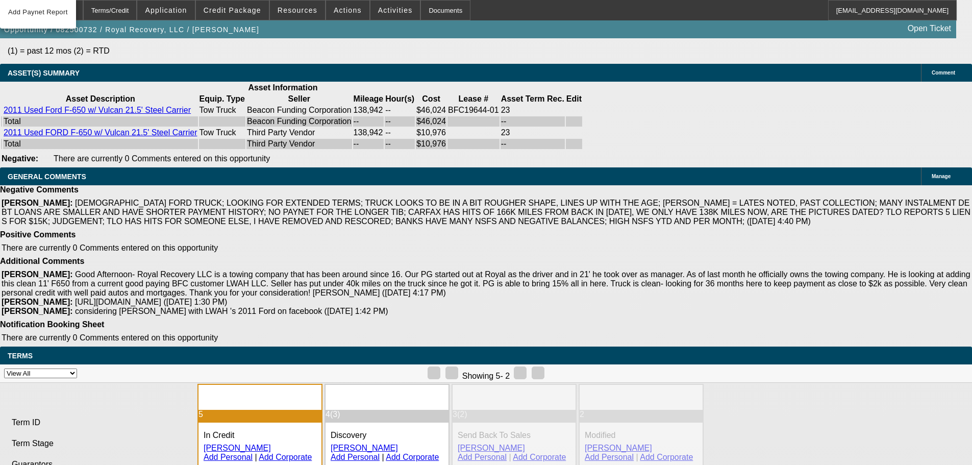
select select "9"
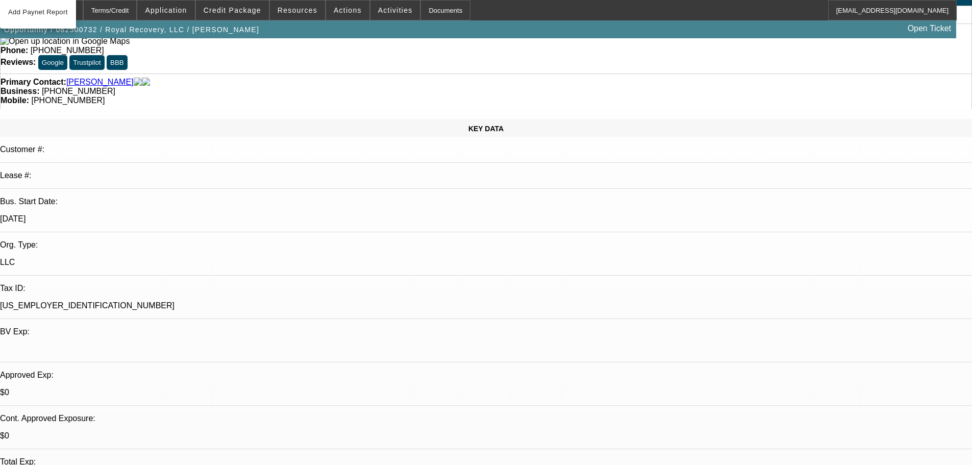
scroll to position [51, 0]
checkbox input "false"
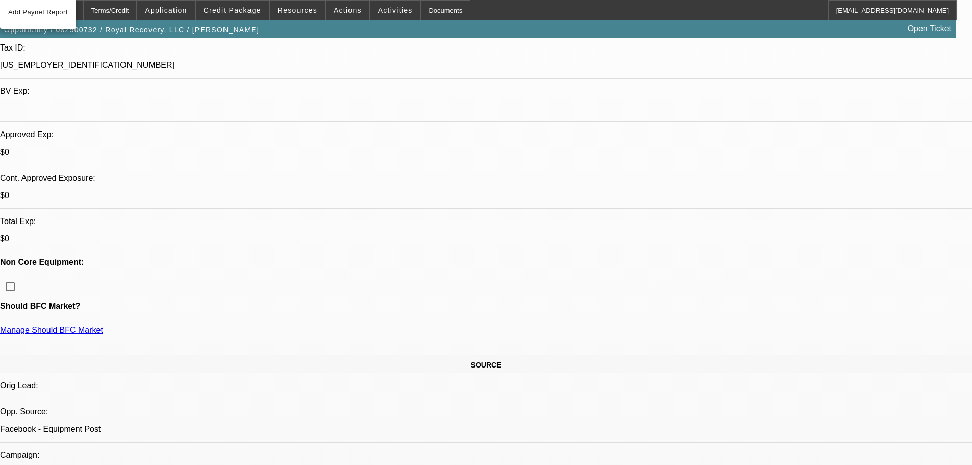
scroll to position [306, 0]
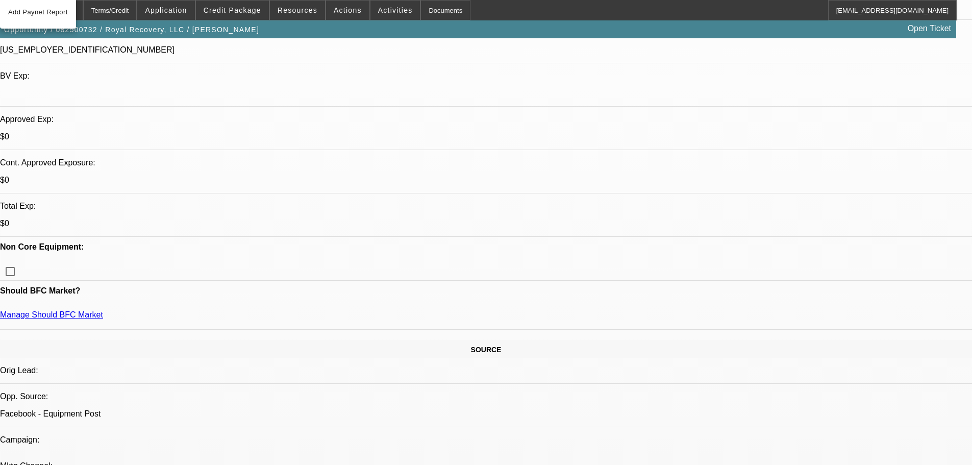
paste textarea "APPROVED WITH STRONGER STRUCTURE, GPS REQUIRED. WONT BE ABLE TO STRETCH OUT TO …"
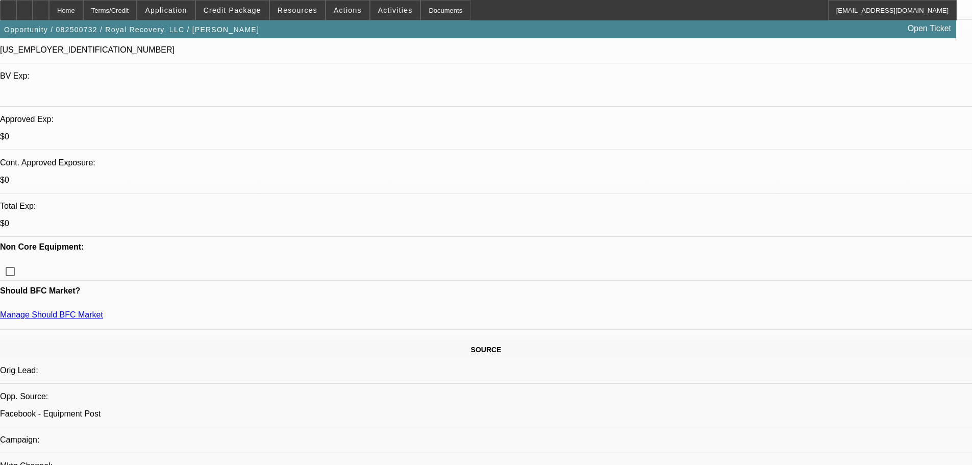
type textarea "APPROVED WITH STRONGER STRUCTURE, GPS REQUIRED. WON'T BE ABLE TO STRETCH OUT TO…"
paste textarea "CONTINGENT ON GETTING AN ECM CHECK ON THE ENGINE TO CONFIRM THE MILEAGE, DUE TO…"
type textarea "CONTINGENT ON GETTING AN ECM CHECK ON THE ENGINE TO CONFIRM THE MILEAGE, DUE TO…"
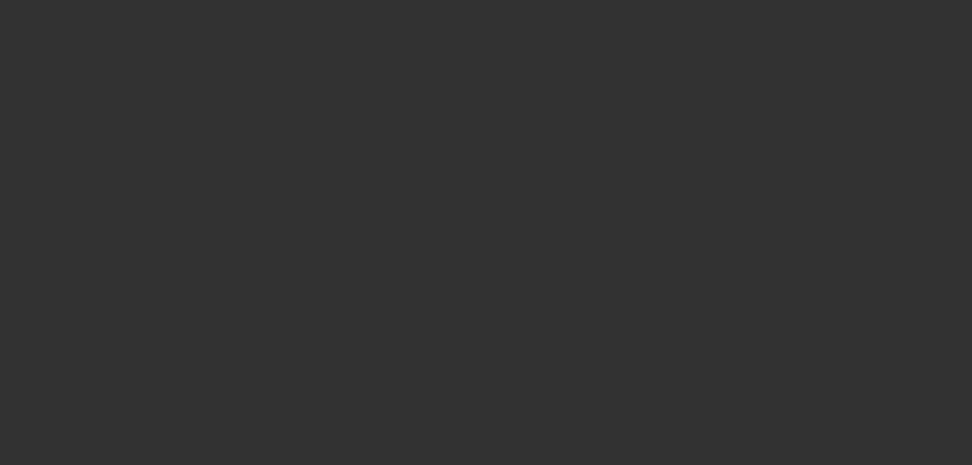
scroll to position [0, 0]
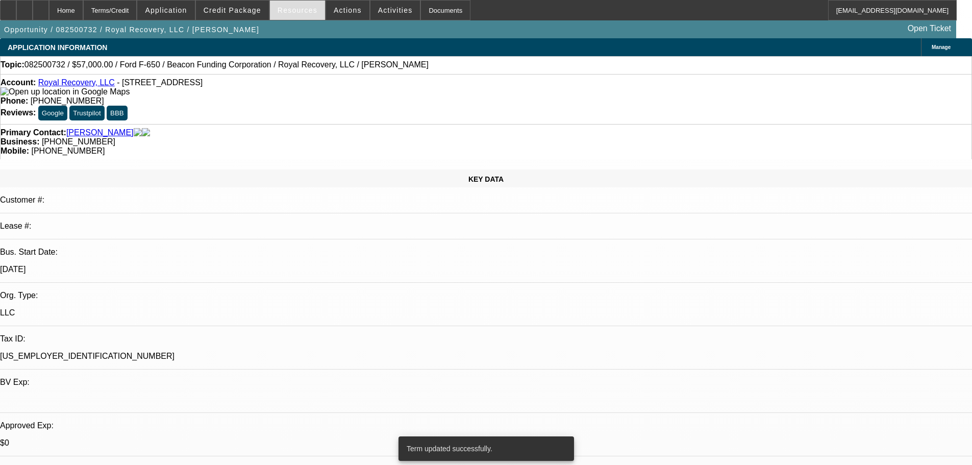
select select "0"
select select "2"
select select "0"
select select "6"
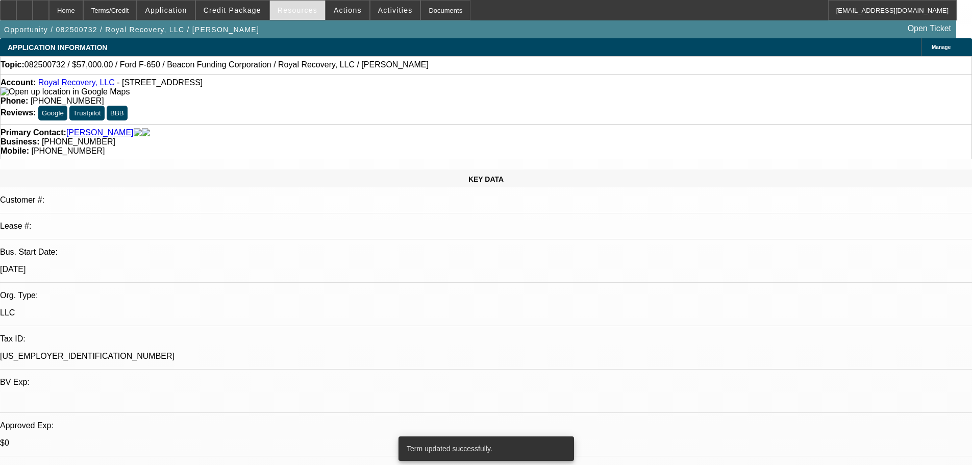
select select "0"
select select "2"
select select "0"
select select "6"
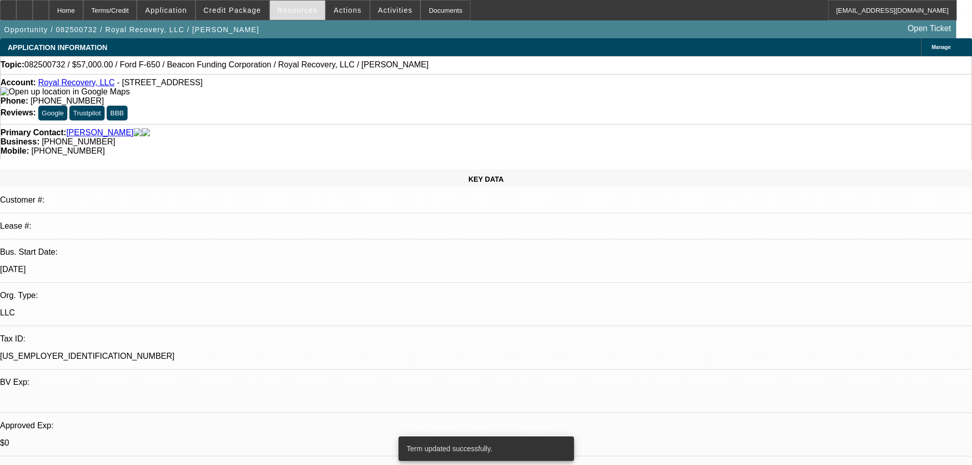
select select "0"
select select "2"
select select "0"
select select "6"
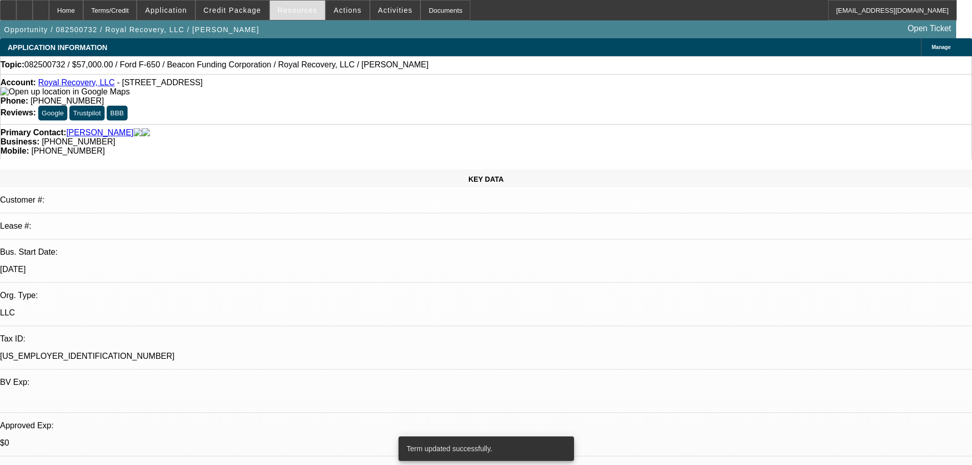
select select "0"
select select "2"
select select "0"
select select "6"
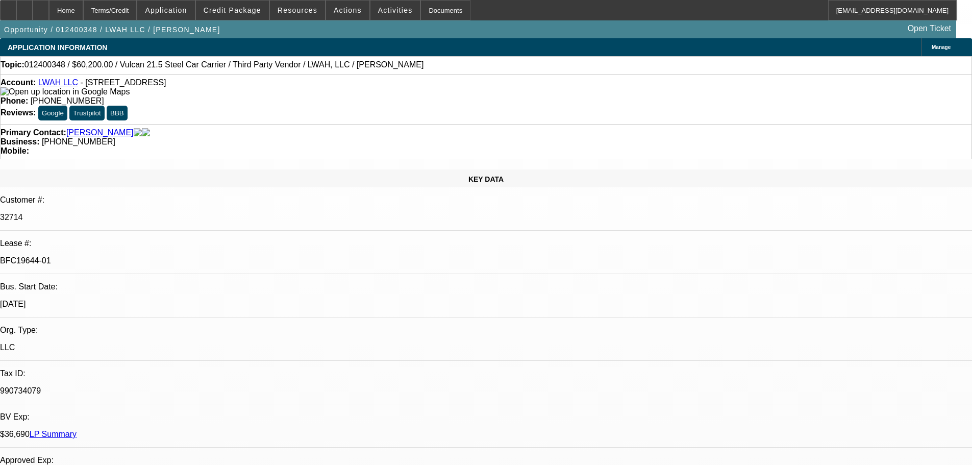
select select "0"
select select "2"
select select "0"
select select "6"
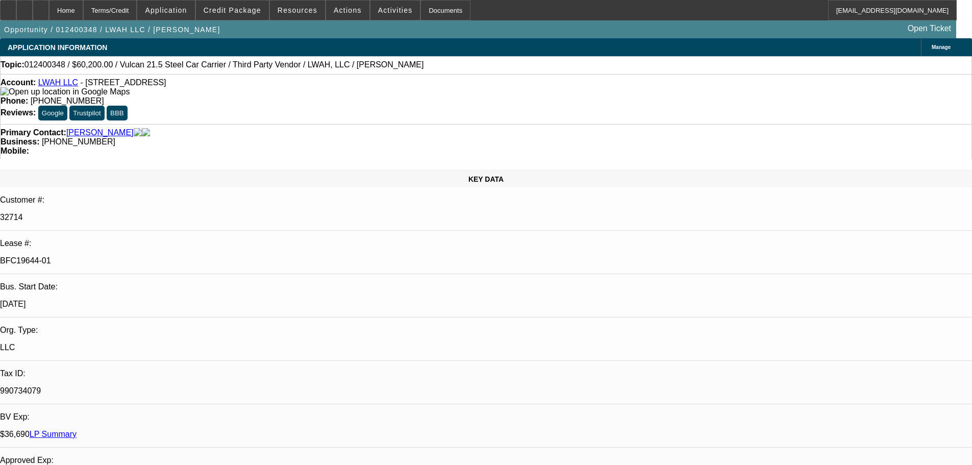
select select "0"
select select "2"
select select "0"
select select "6"
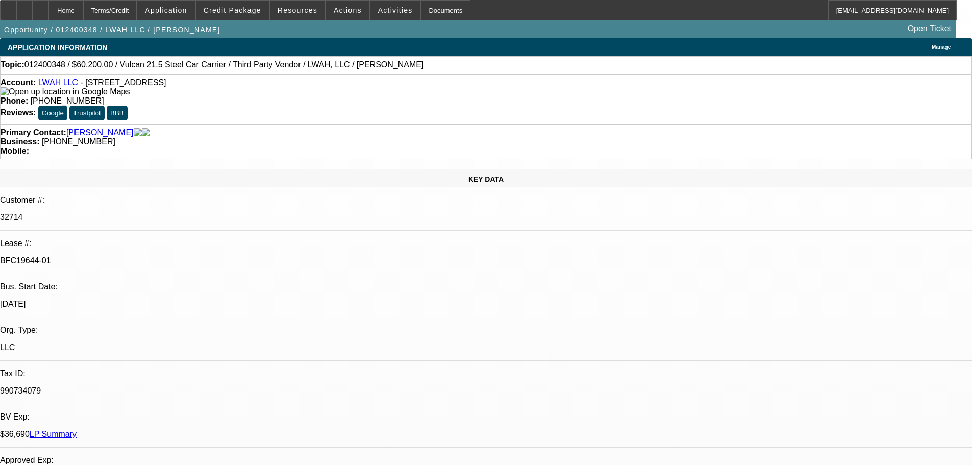
select select "0"
select select "2"
select select "0"
select select "6"
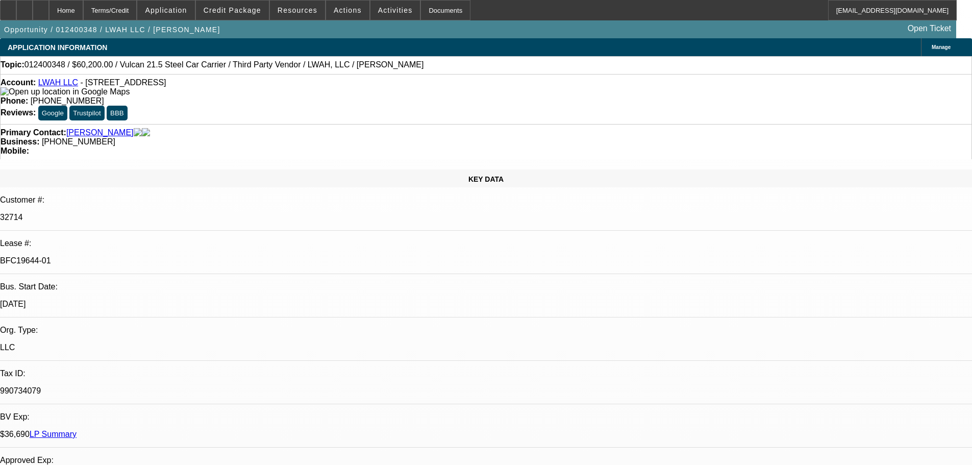
select select "0"
select select "2"
select select "0"
select select "6"
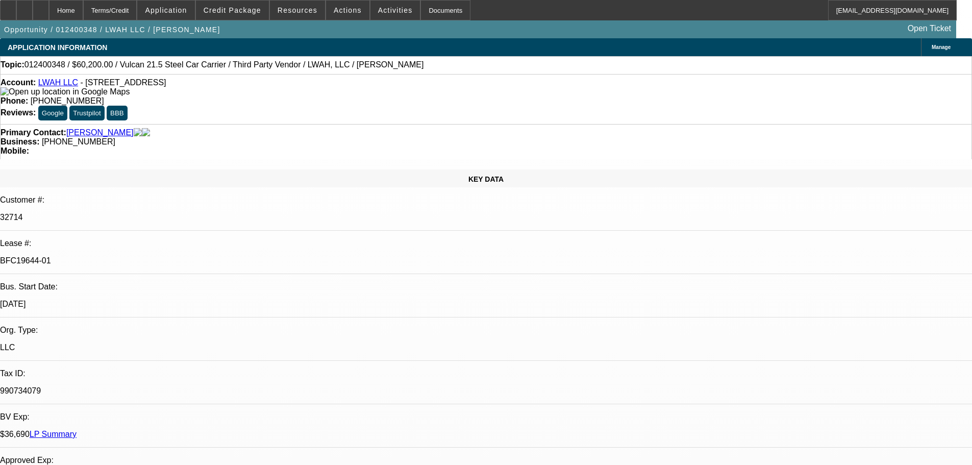
drag, startPoint x: 174, startPoint y: 225, endPoint x: 181, endPoint y: 223, distance: 6.9
click at [77, 430] on link "LP Summary" at bounding box center [53, 434] width 47 height 9
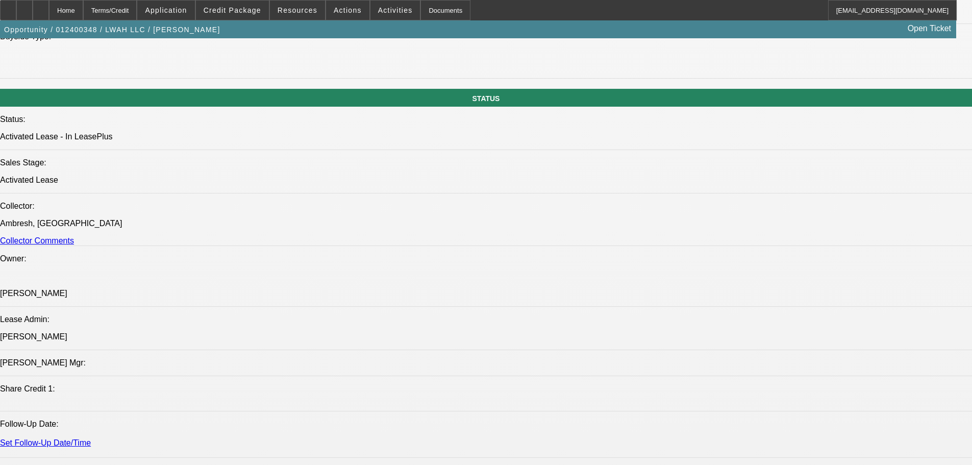
scroll to position [1275, 0]
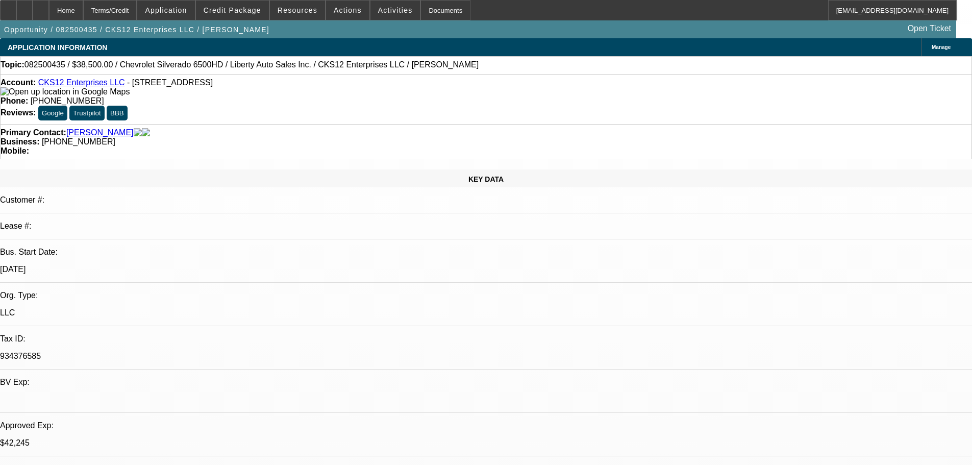
select select "0"
select select "3"
select select "0.1"
select select "4"
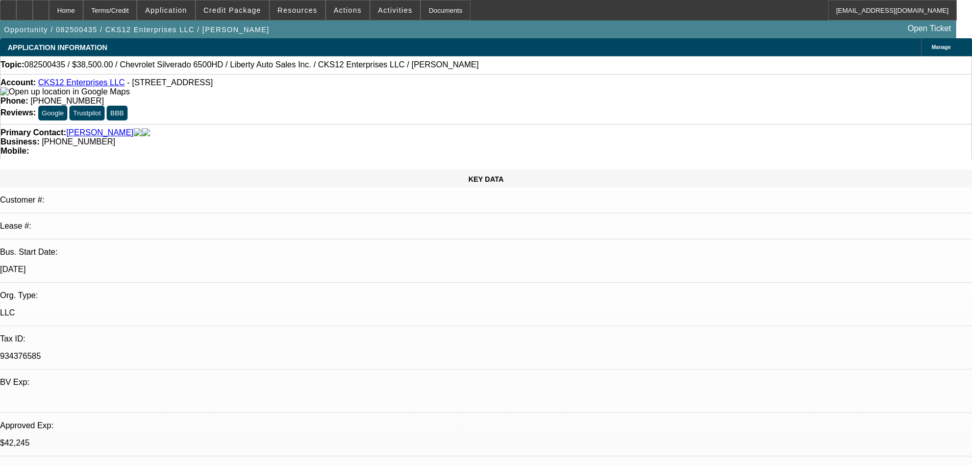
select select "0"
select select "2"
select select "0.1"
select select "4"
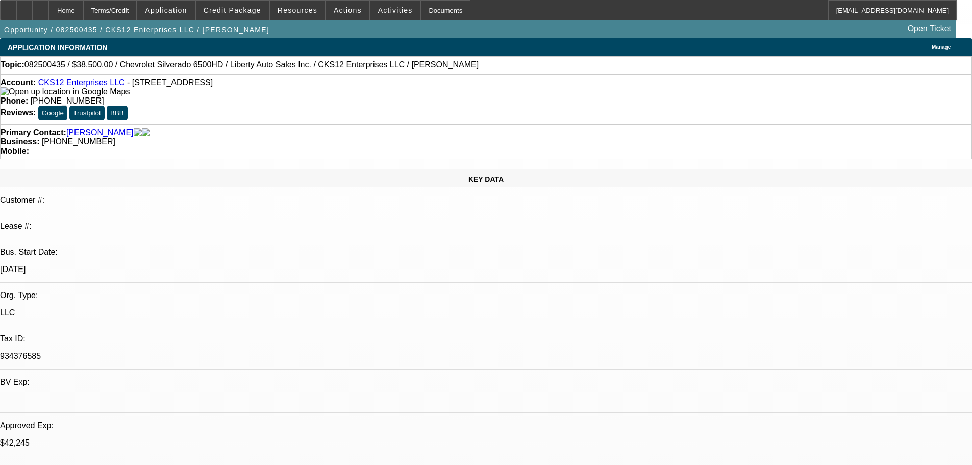
select select "0.1"
select select "0"
select select "3"
select select "0.1"
select select "4"
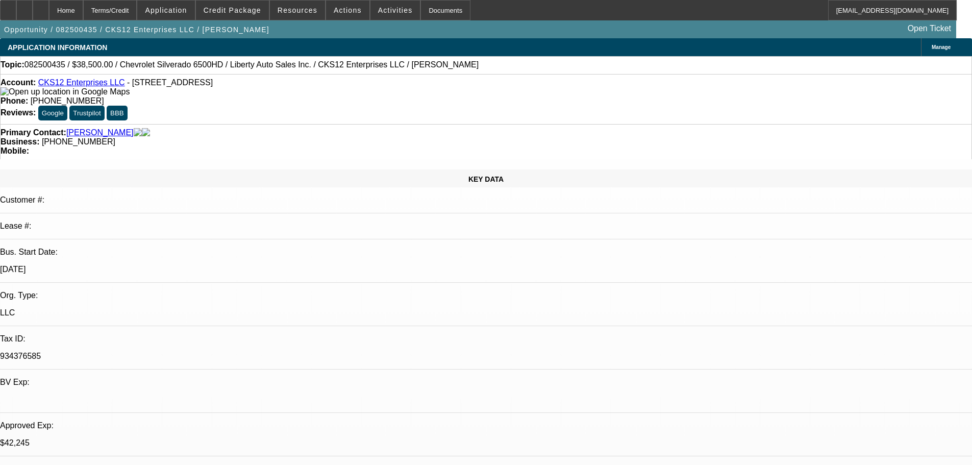
select select "0"
select select "2"
select select "0.1"
select select "4"
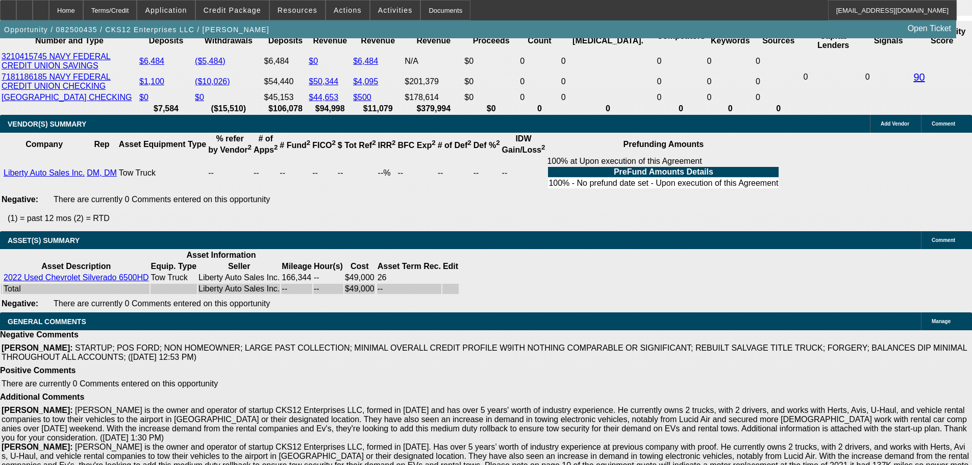
scroll to position [2091, 0]
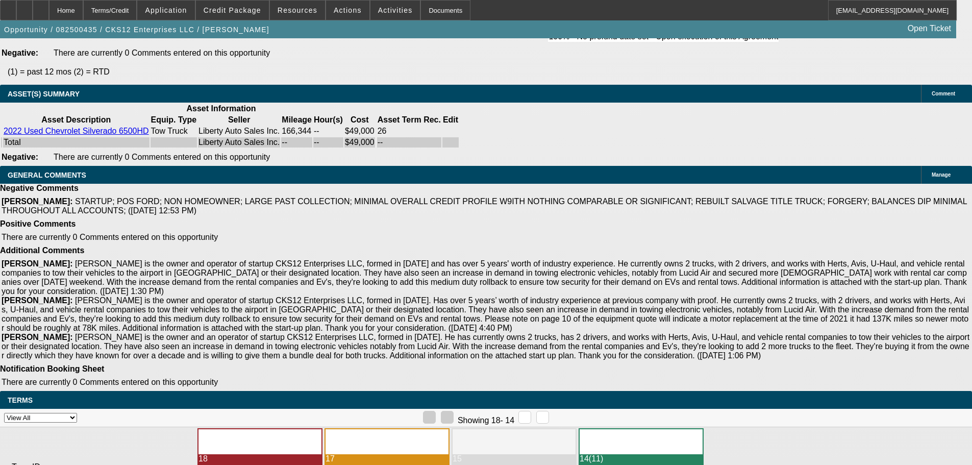
select select "5"
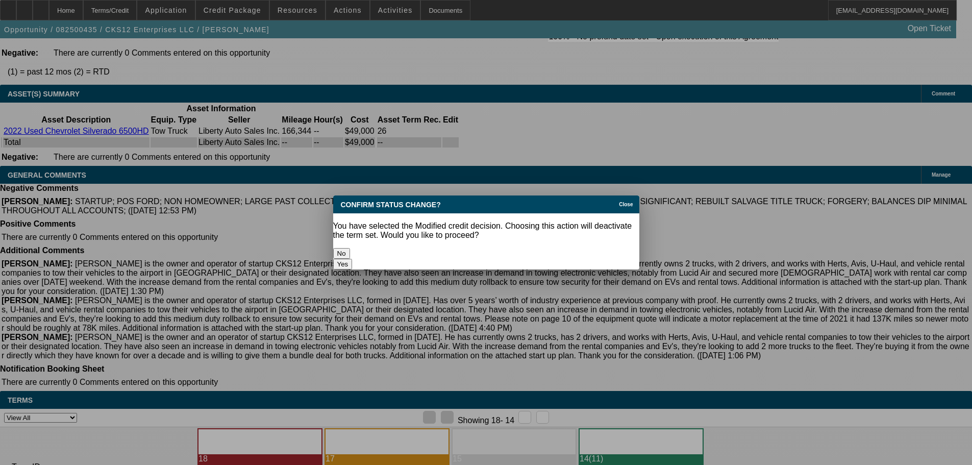
click at [352, 259] on button "Yes" at bounding box center [342, 264] width 19 height 11
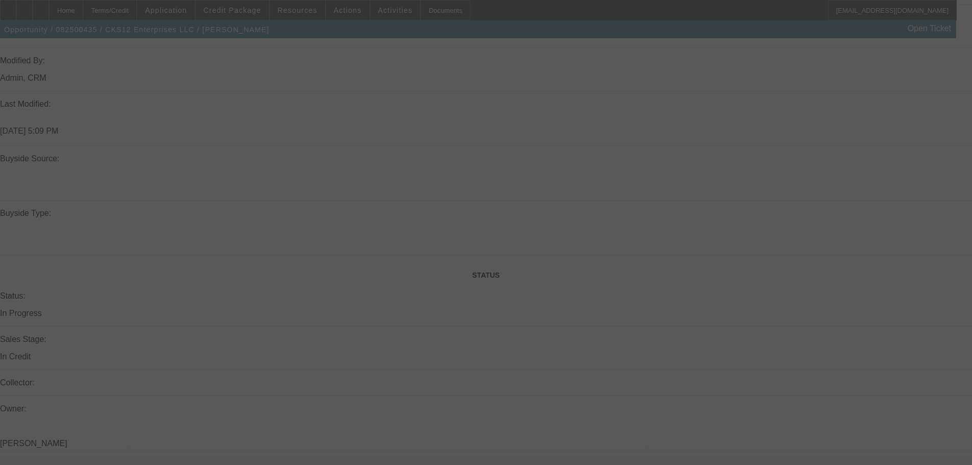
scroll to position [1173, 0]
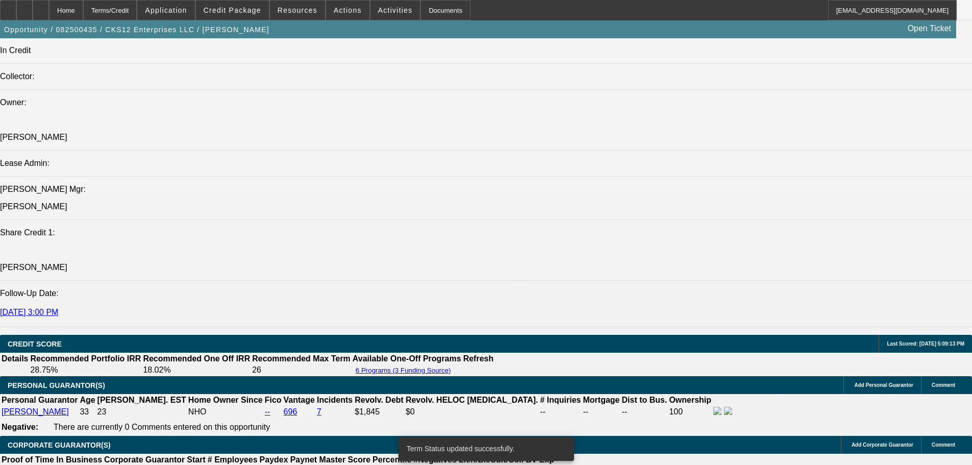
select select "0"
select select "2"
select select "0.1"
select select "4"
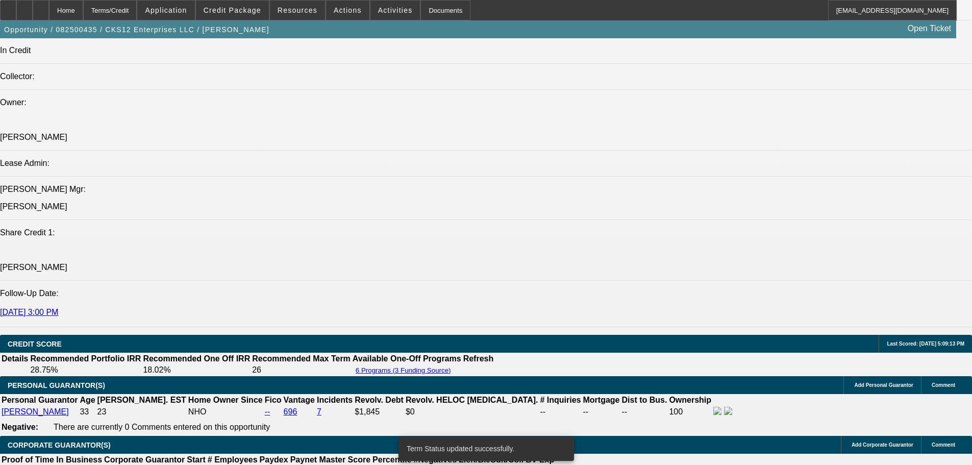
select select "0"
select select "3"
select select "0.1"
select select "4"
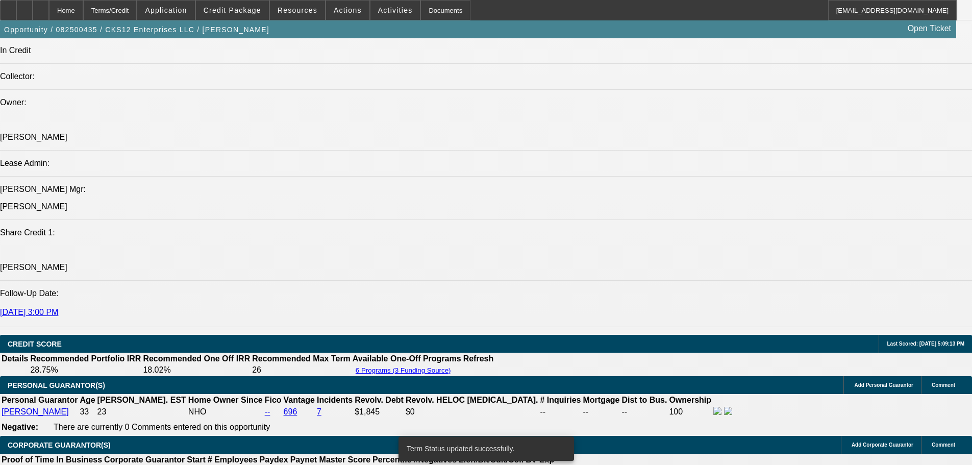
select select "0"
select select "2"
select select "0.1"
select select "4"
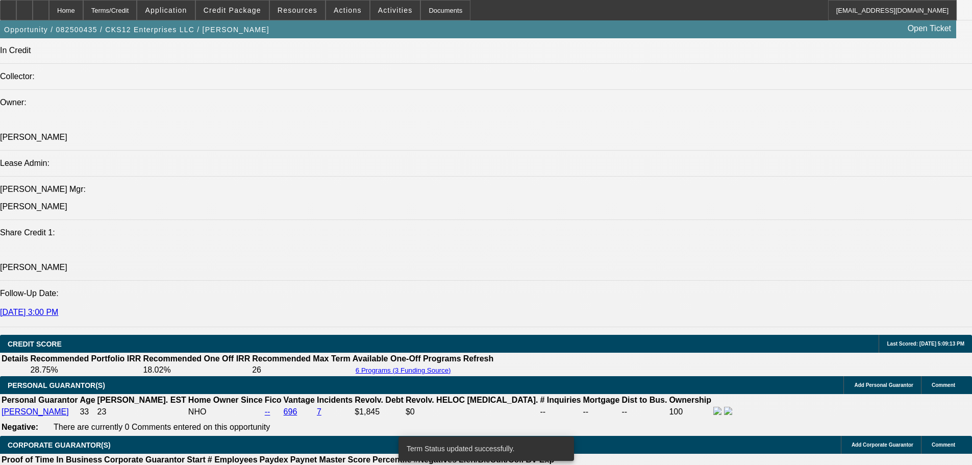
select select "0.1"
select select "0"
select select "3"
select select "0.1"
select select "4"
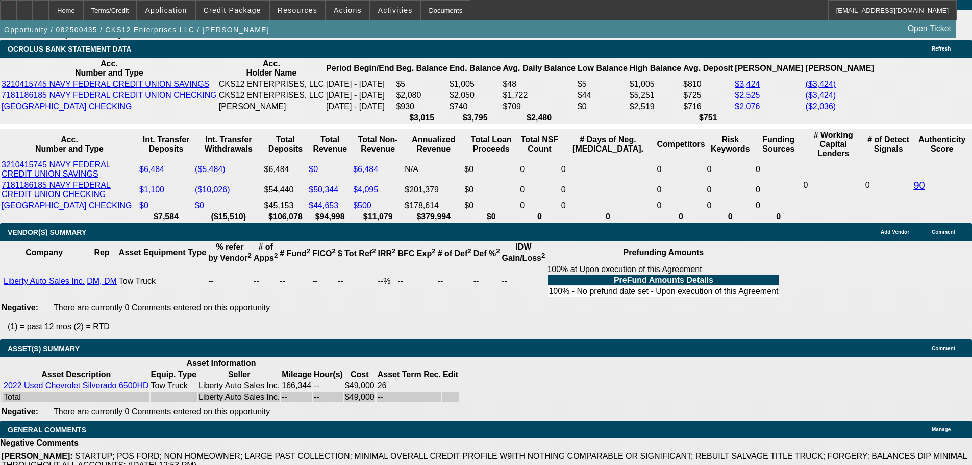
scroll to position [1836, 0]
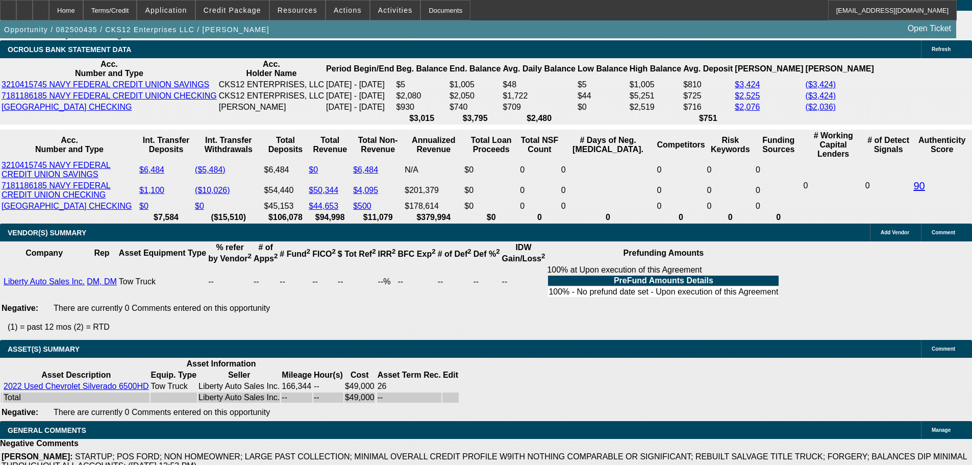
drag, startPoint x: 197, startPoint y: 143, endPoint x: 248, endPoint y: 143, distance: 51.5
type input "2"
type input "UNKNOWN"
type input "26"
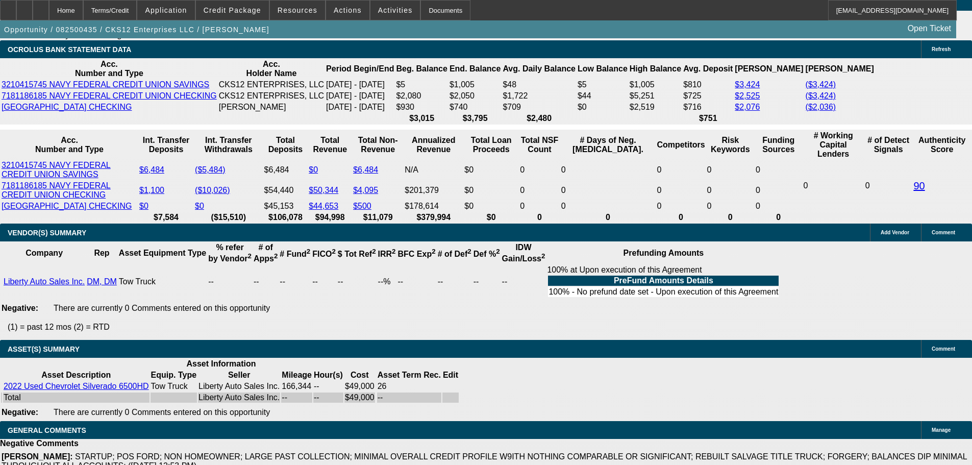
type input "$19,722.90"
type input "$39,445.80"
type input "$1,829.26"
type input "$3,658.52"
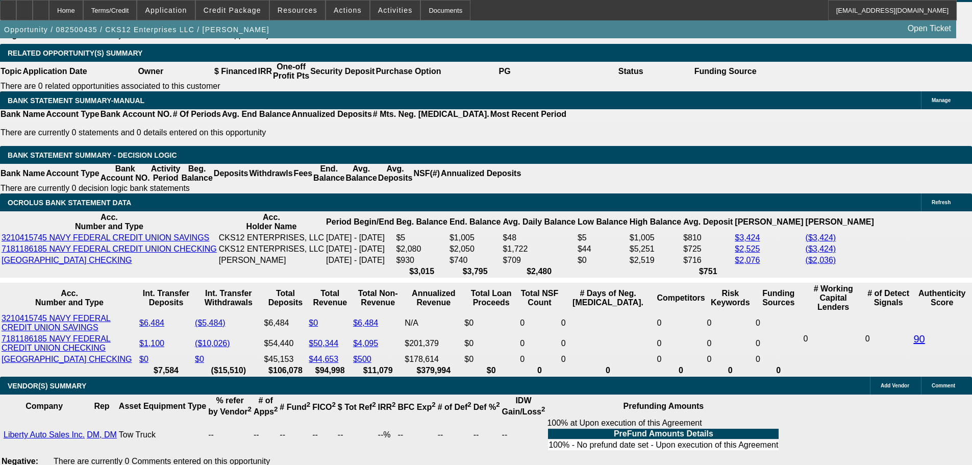
type input "26"
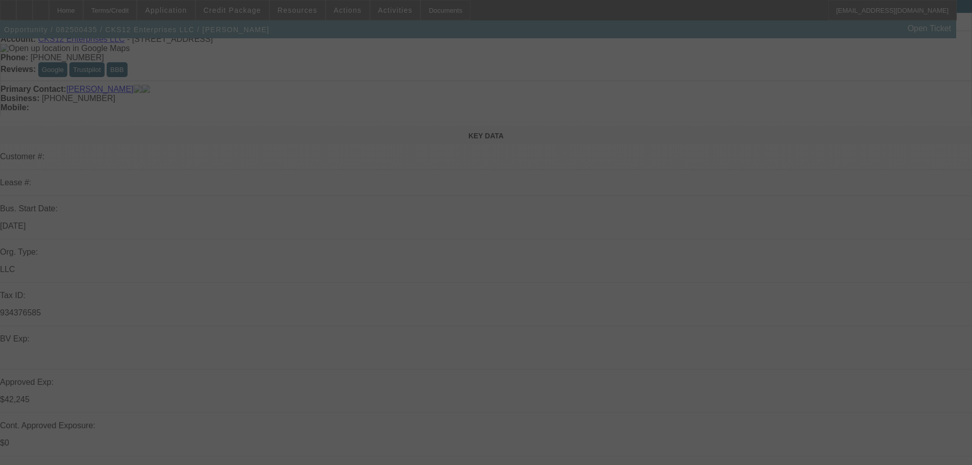
scroll to position [0, 0]
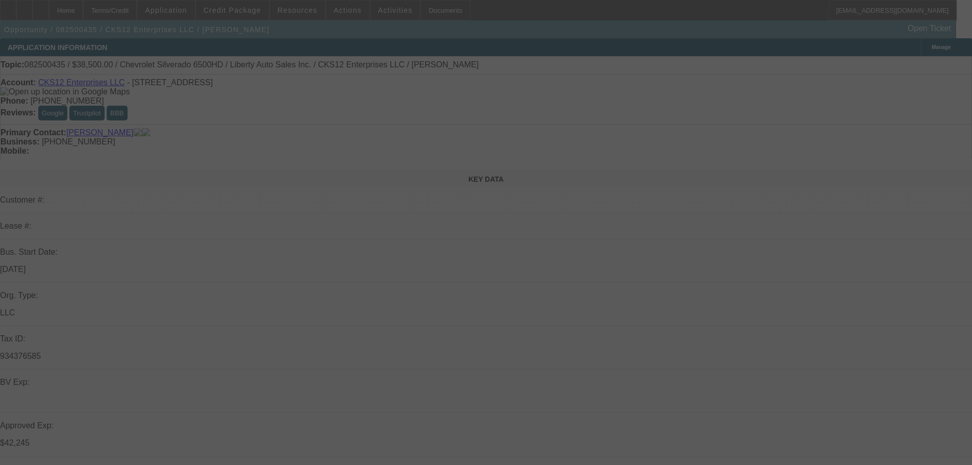
select select "0"
select select "2"
select select "0.1"
select select "4"
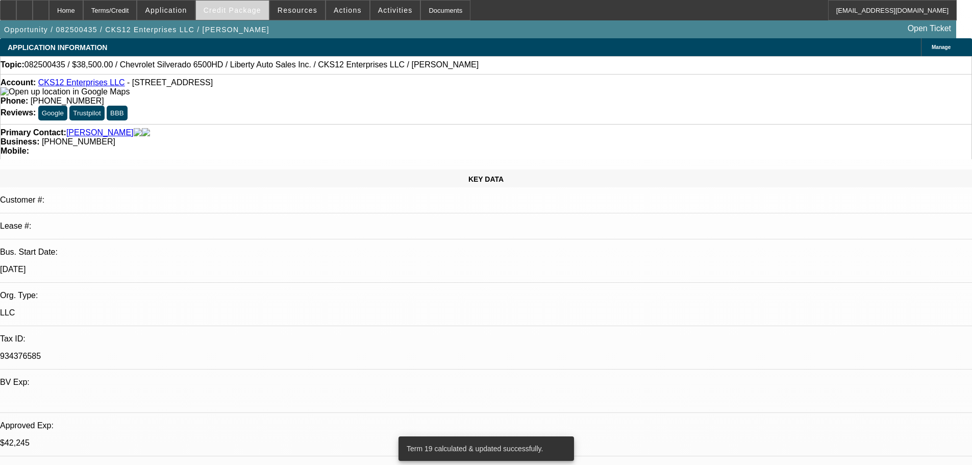
click at [237, 16] on span at bounding box center [232, 10] width 73 height 24
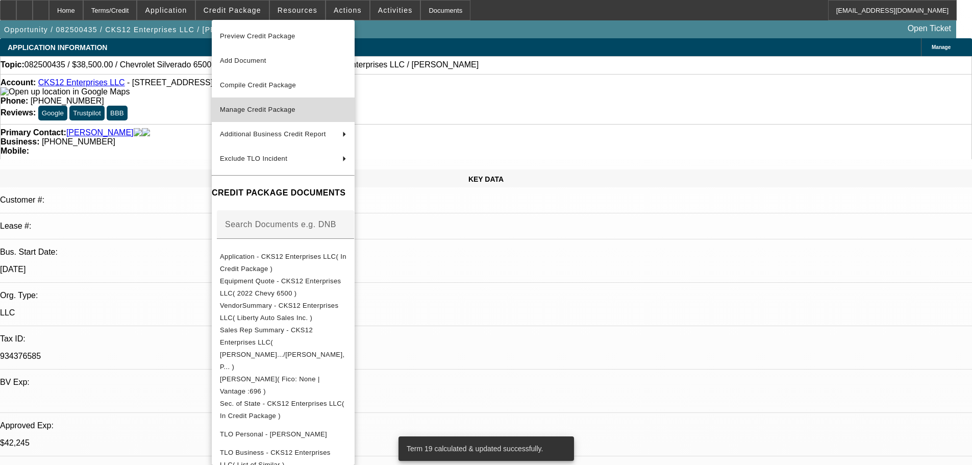
click at [246, 111] on span "Manage Credit Package" at bounding box center [257, 110] width 75 height 8
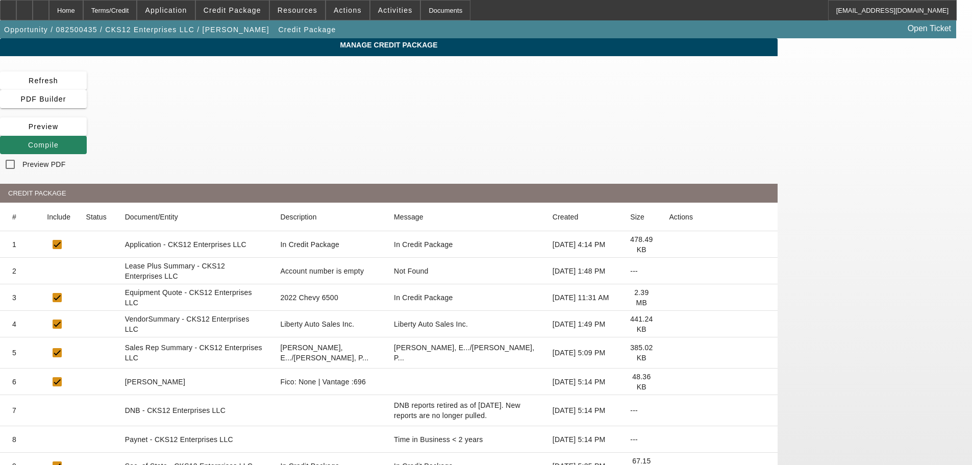
click at [755, 258] on mat-cell at bounding box center [719, 271] width 117 height 27
click at [669, 271] on icon at bounding box center [669, 271] width 0 height 0
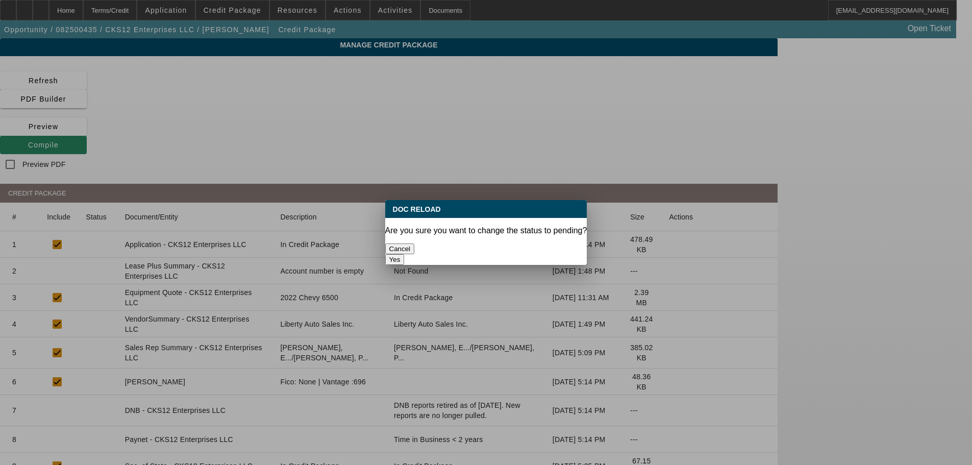
click at [405, 254] on button "Yes" at bounding box center [394, 259] width 19 height 11
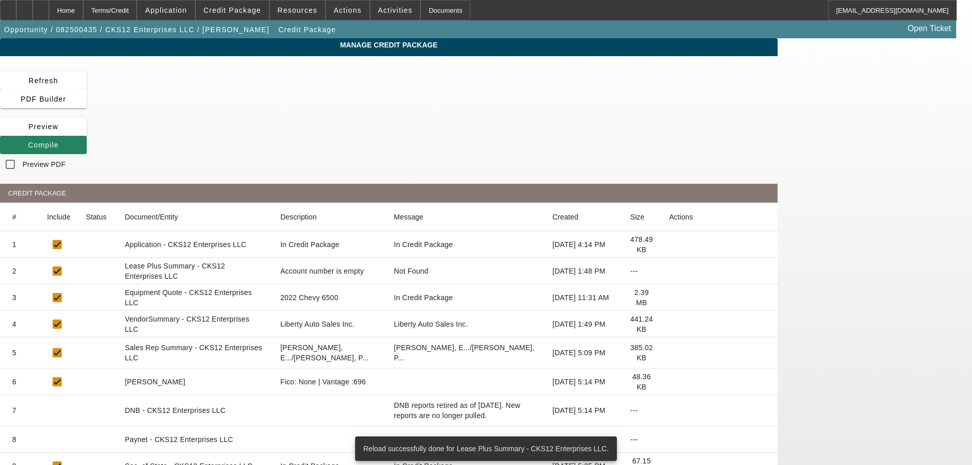
click at [669, 324] on icon at bounding box center [669, 324] width 0 height 0
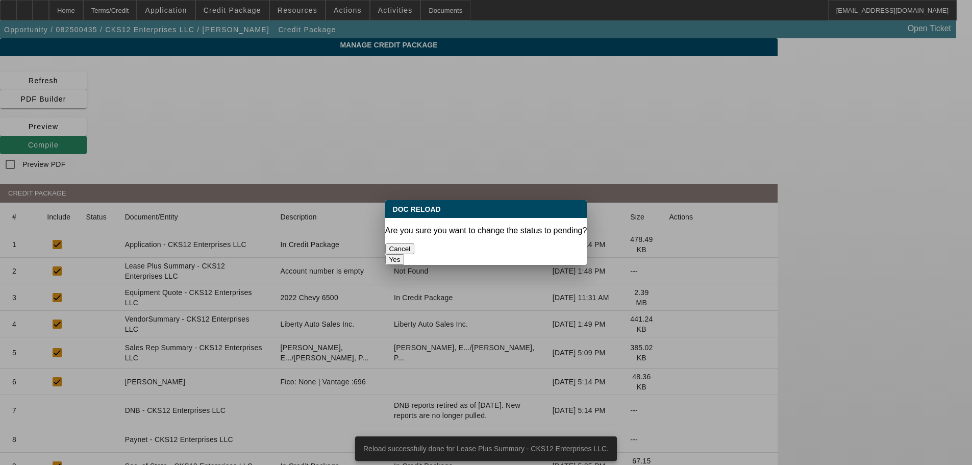
click at [405, 254] on button "Yes" at bounding box center [394, 259] width 19 height 11
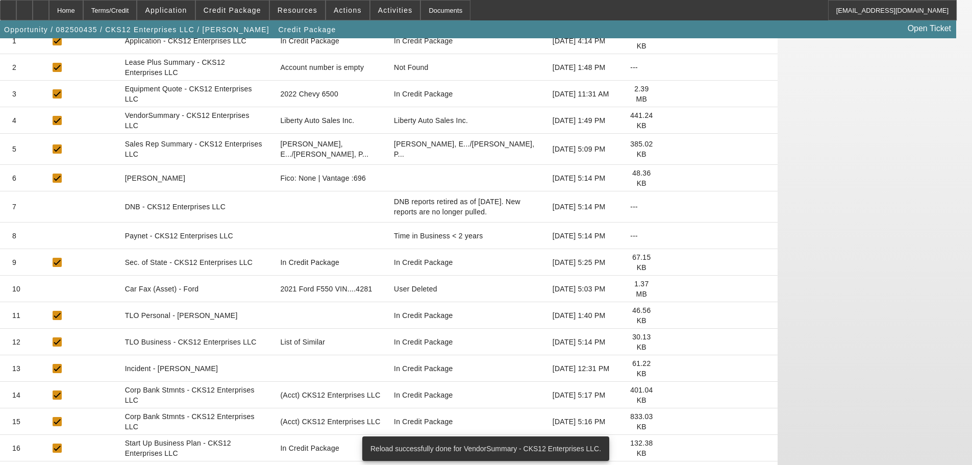
scroll to position [204, 0]
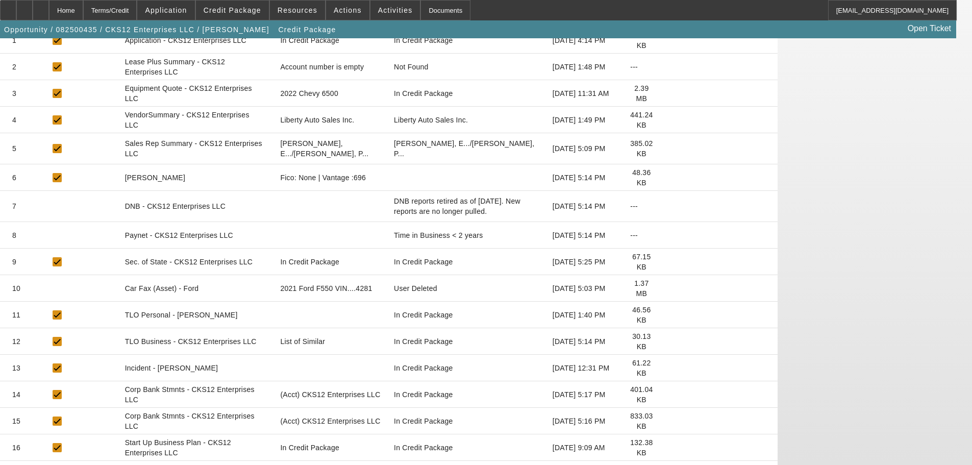
click at [669, 341] on icon at bounding box center [669, 341] width 0 height 0
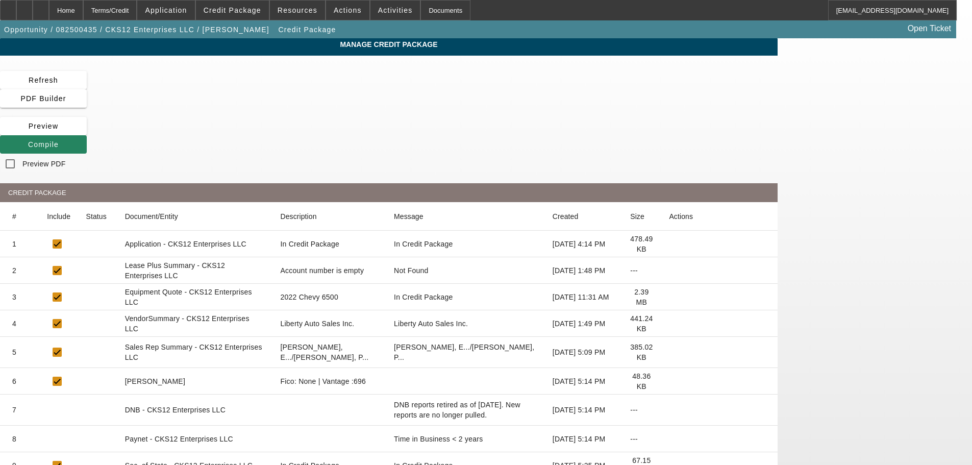
scroll to position [0, 0]
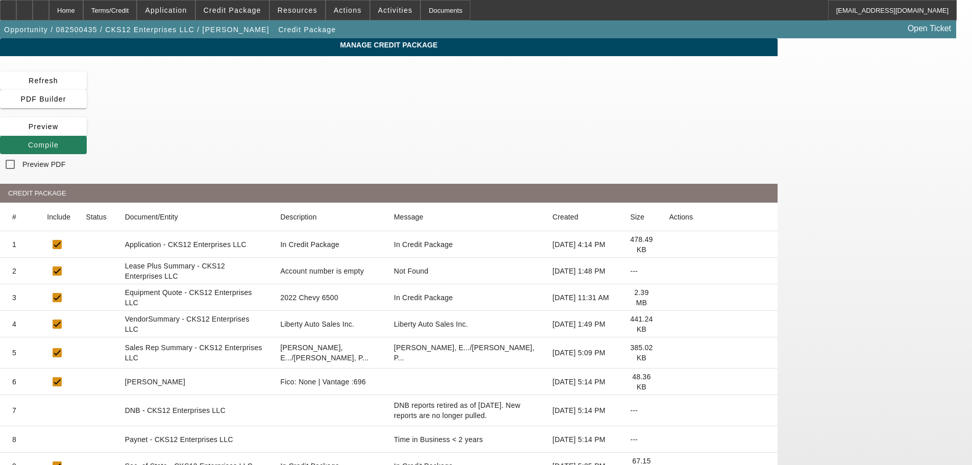
click at [28, 141] on icon at bounding box center [28, 145] width 0 height 8
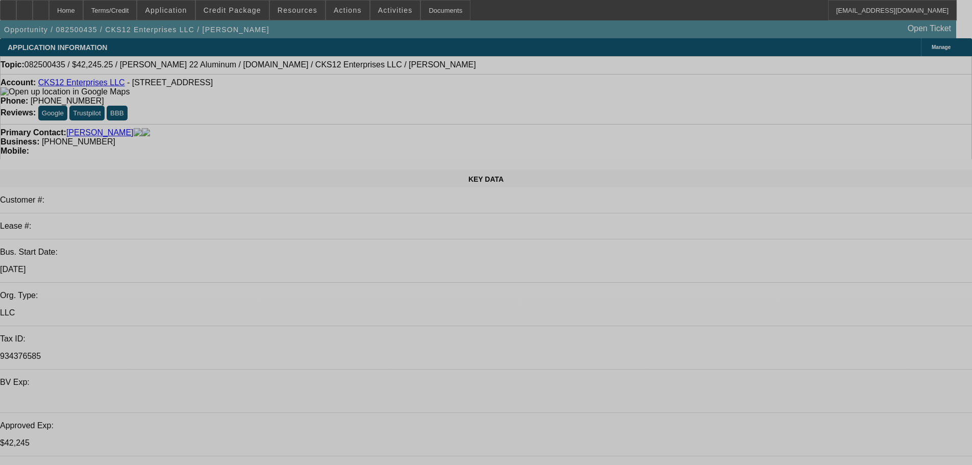
select select "0"
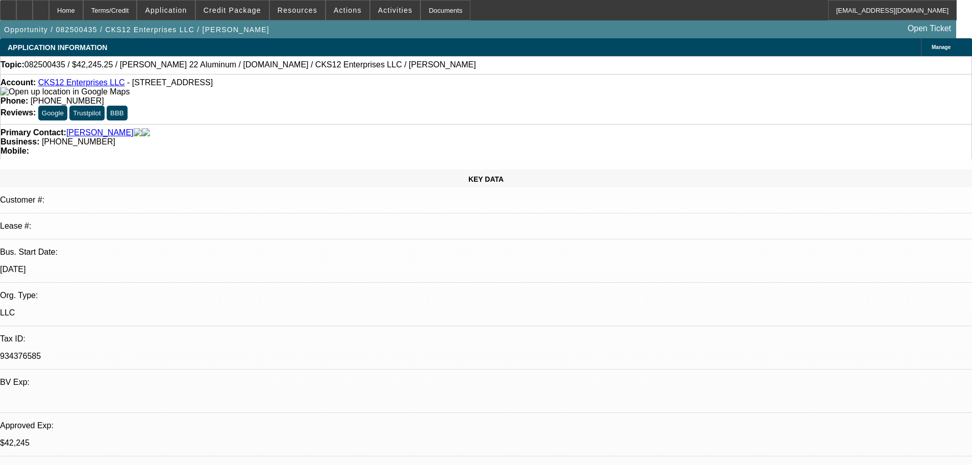
select select "2"
select select "0.1"
select select "4"
select select "0"
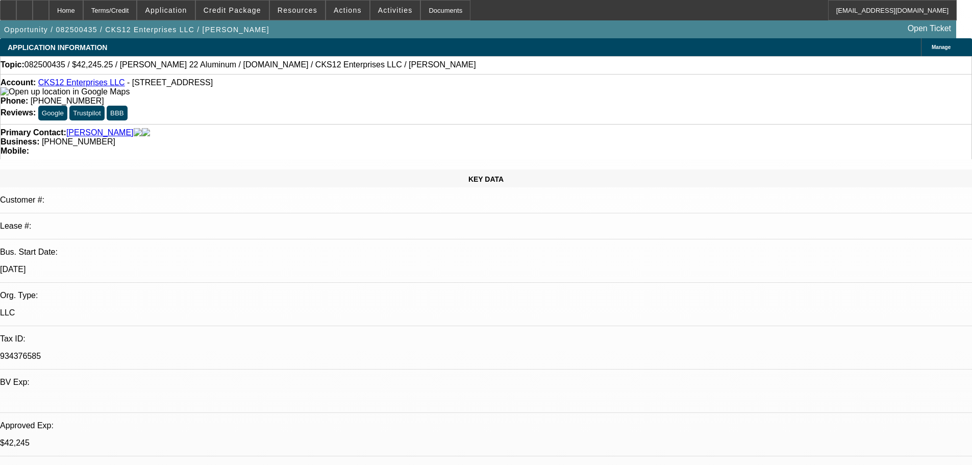
select select "0"
select select "3"
select select "0.1"
select select "4"
select select "0"
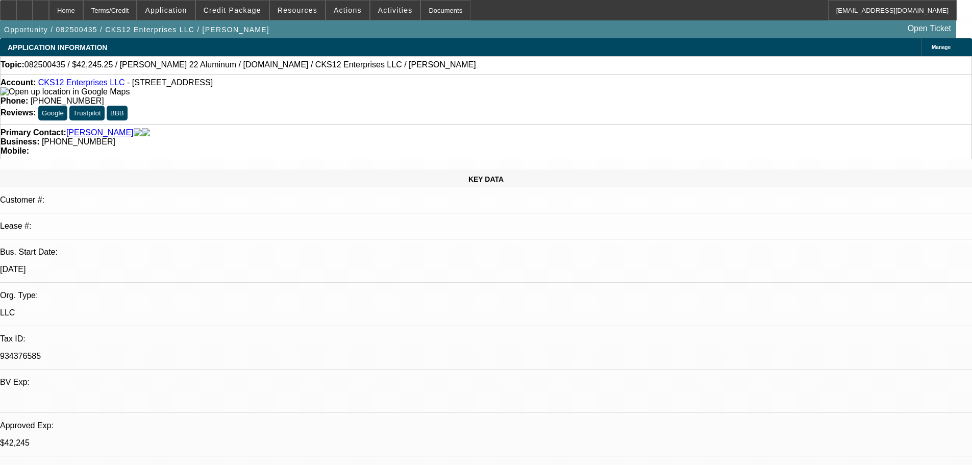
select select "2"
select select "0.1"
select select "4"
select select "0.1"
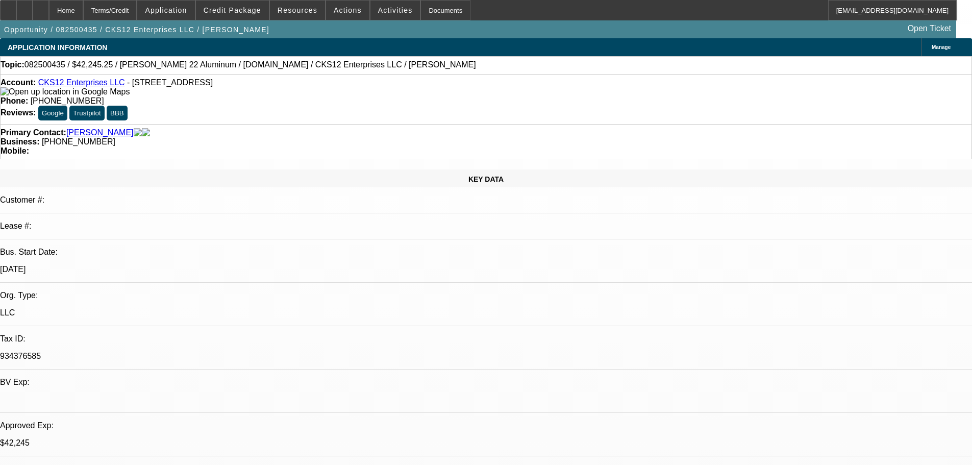
select select "0"
select select "3"
select select "0.1"
select select "4"
click at [235, 13] on span "Credit Package" at bounding box center [233, 10] width 58 height 8
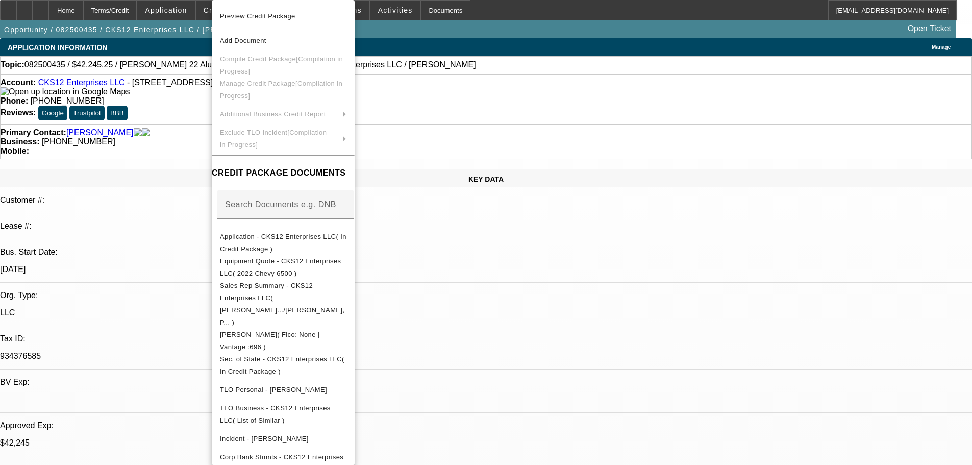
click at [194, 151] on div at bounding box center [486, 232] width 972 height 465
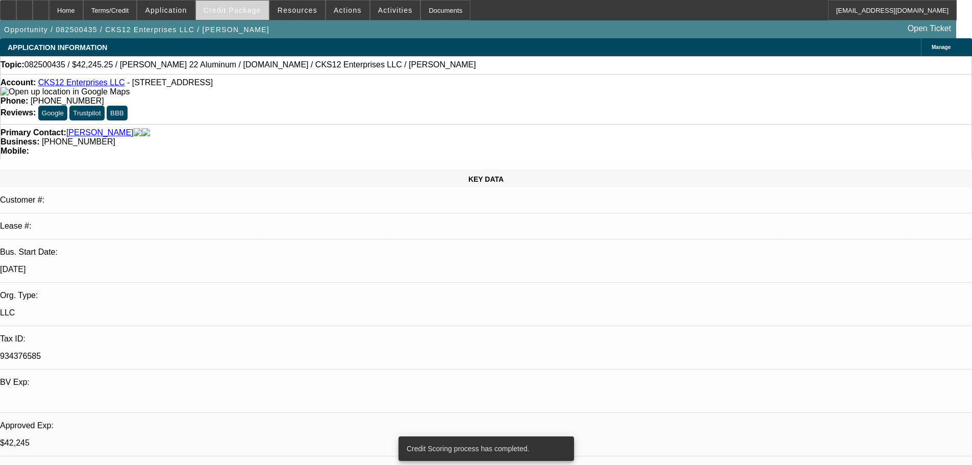
click at [254, 17] on span at bounding box center [232, 10] width 73 height 24
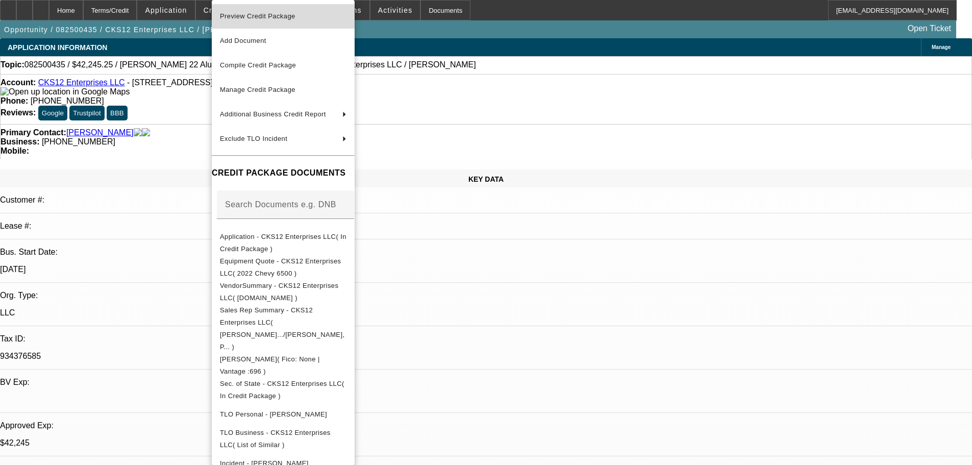
click at [252, 20] on span "Preview Credit Package" at bounding box center [283, 16] width 127 height 12
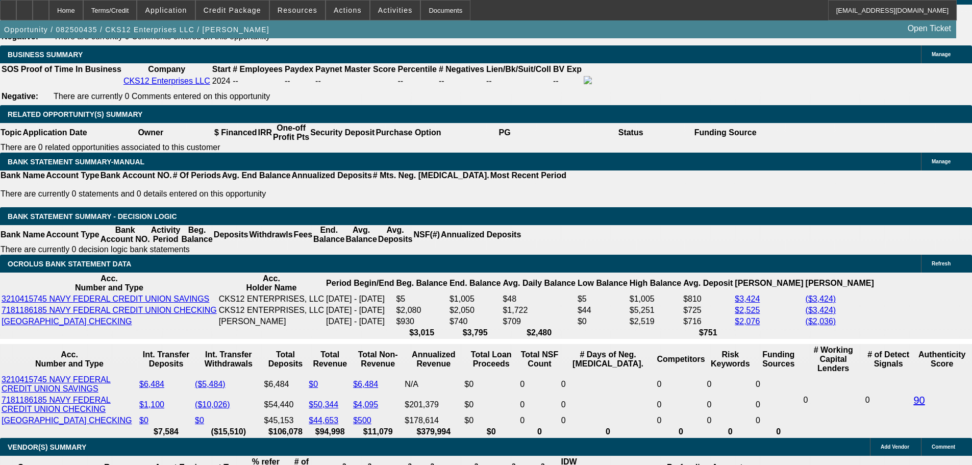
scroll to position [1723, 0]
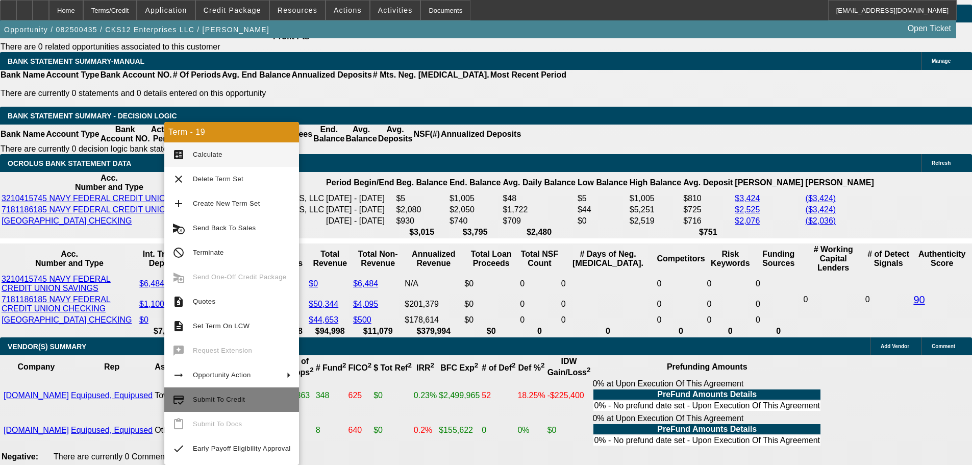
click at [222, 399] on span "Submit To Credit" at bounding box center [219, 399] width 52 height 8
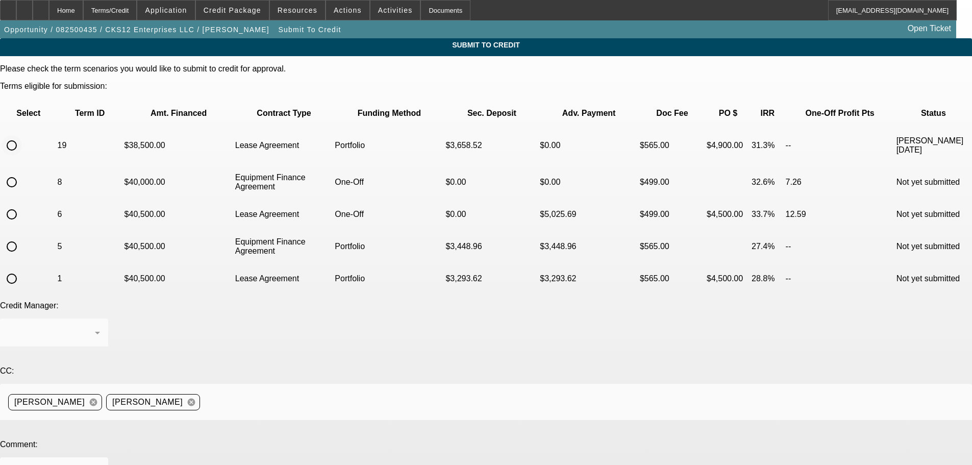
click at [22, 135] on input "radio" at bounding box center [12, 145] width 20 height 20
radio input "true"
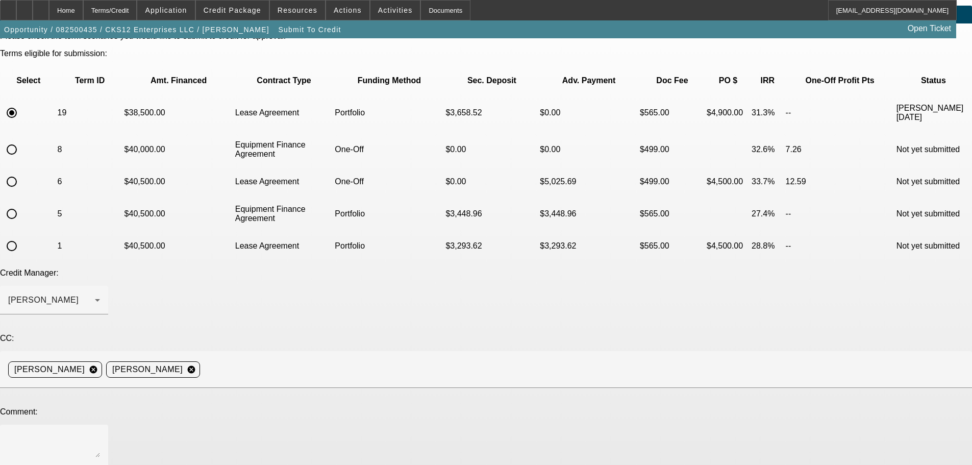
scroll to position [51, 0]
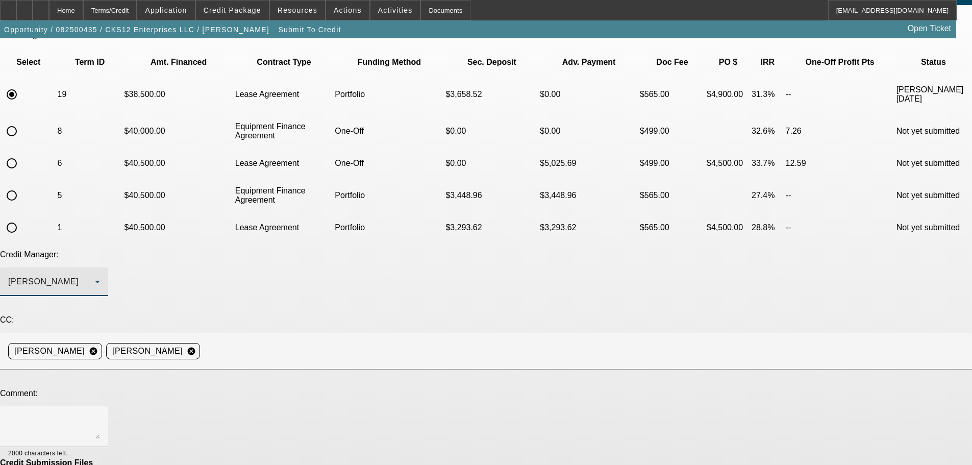
click at [95, 275] on div "[PERSON_NAME]" at bounding box center [51, 281] width 87 height 12
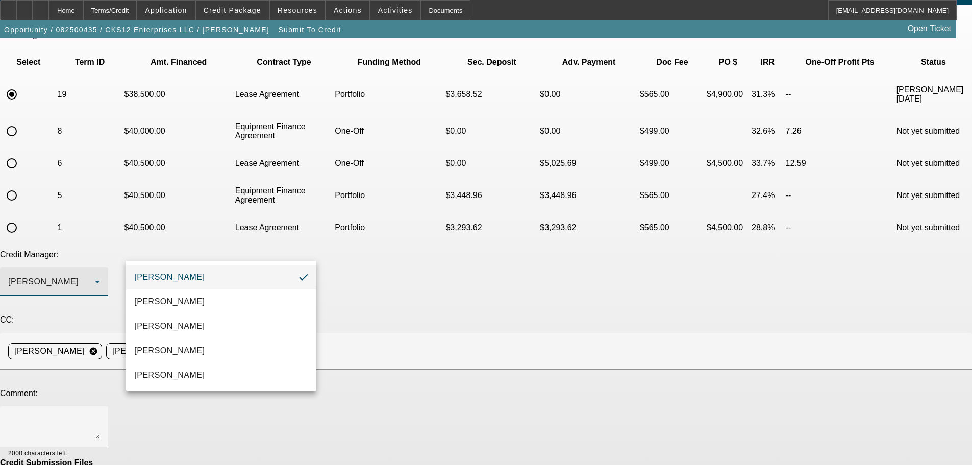
click at [63, 301] on div at bounding box center [486, 232] width 972 height 465
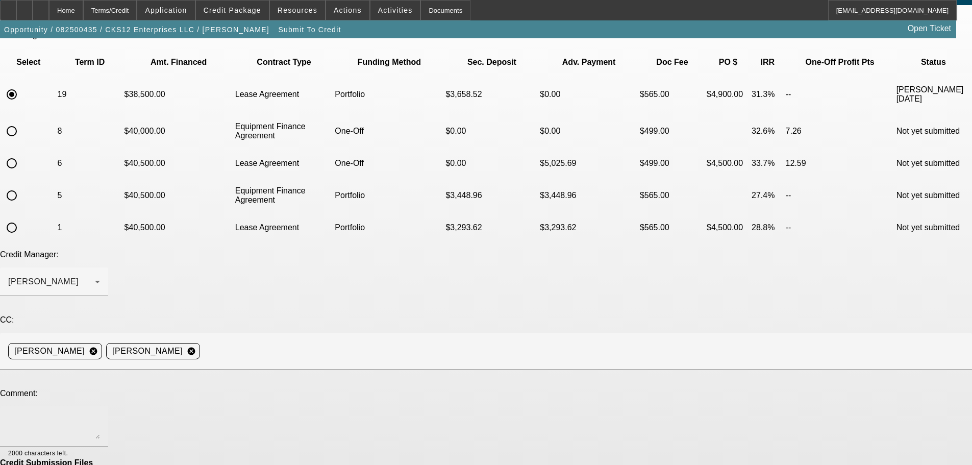
click at [100, 414] on textarea at bounding box center [54, 426] width 92 height 24
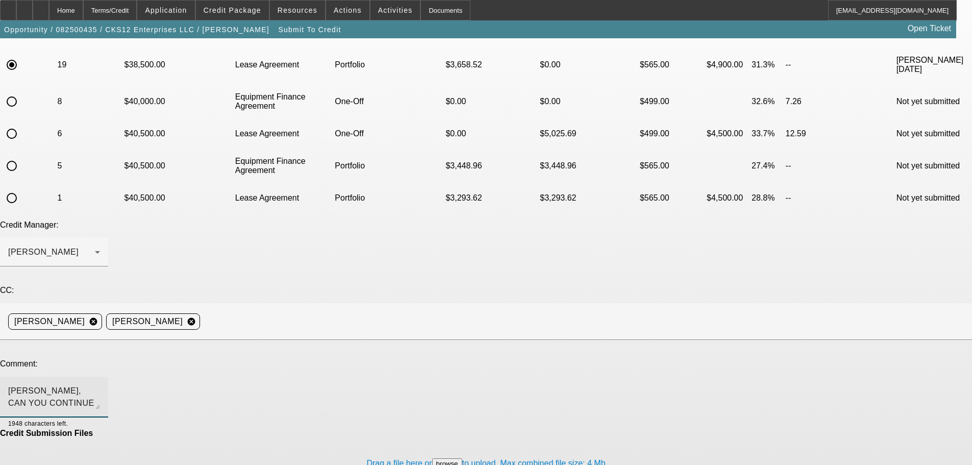
scroll to position [97, 0]
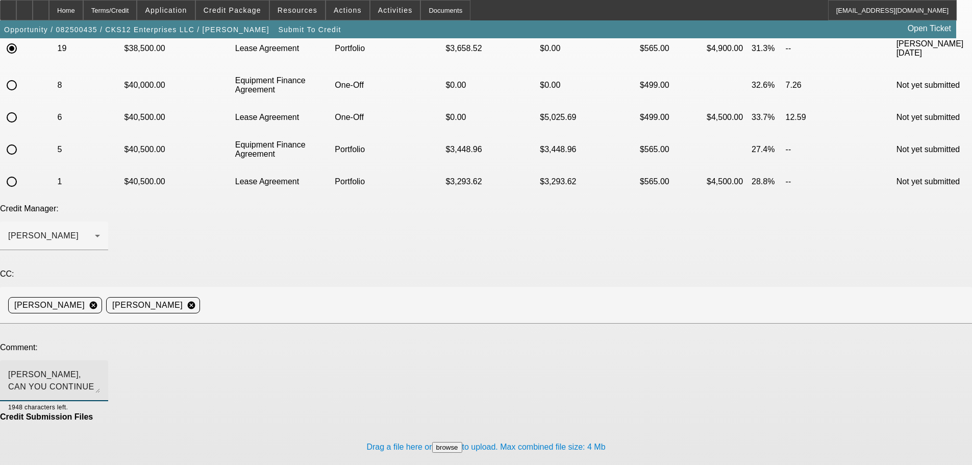
type textarea "[PERSON_NAME], CAN YOU CONTINUE WITH THIS ONE FOR THE PORT?"
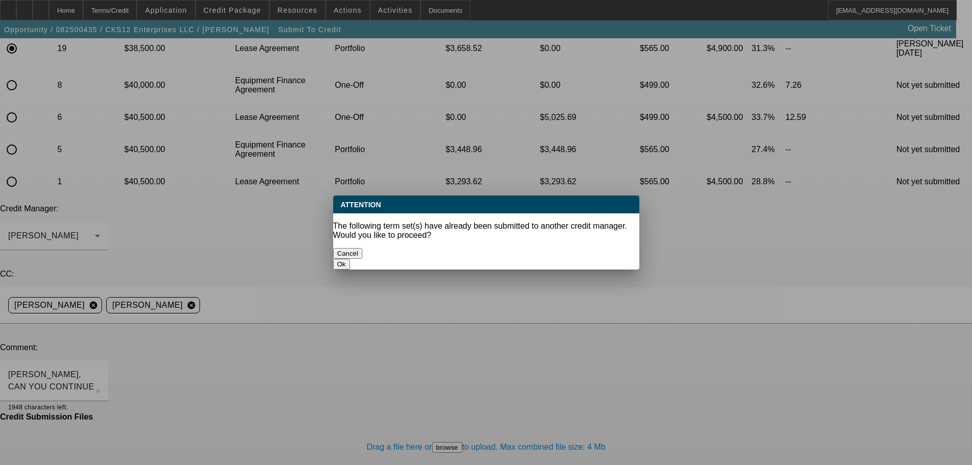
click at [350, 259] on button "Ok" at bounding box center [341, 264] width 17 height 11
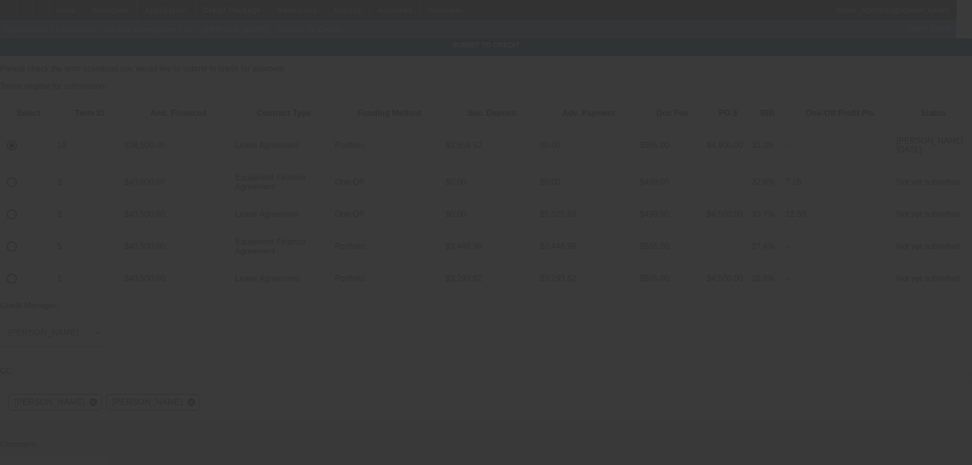
scroll to position [97, 0]
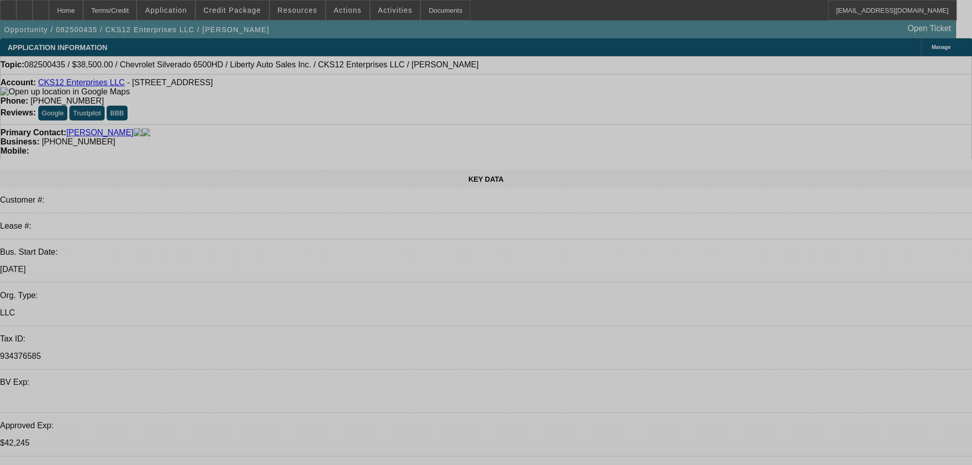
select select "0"
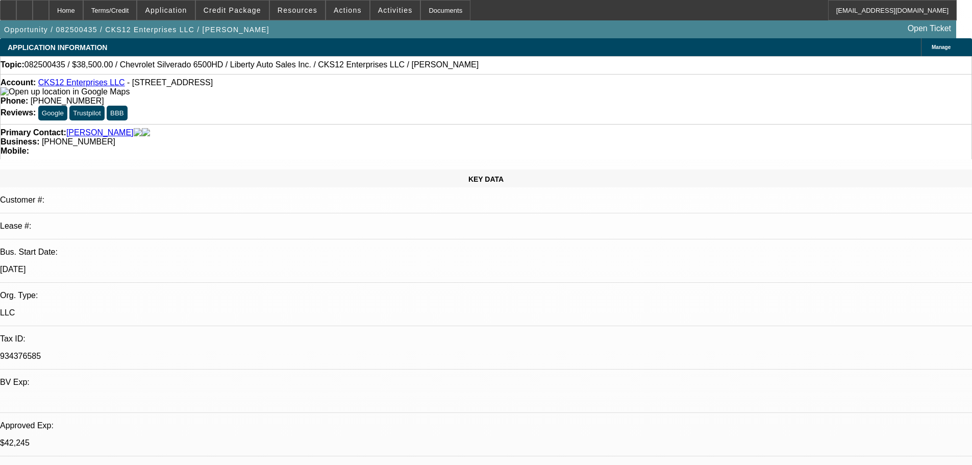
select select "2"
select select "0.1"
select select "4"
select select "0"
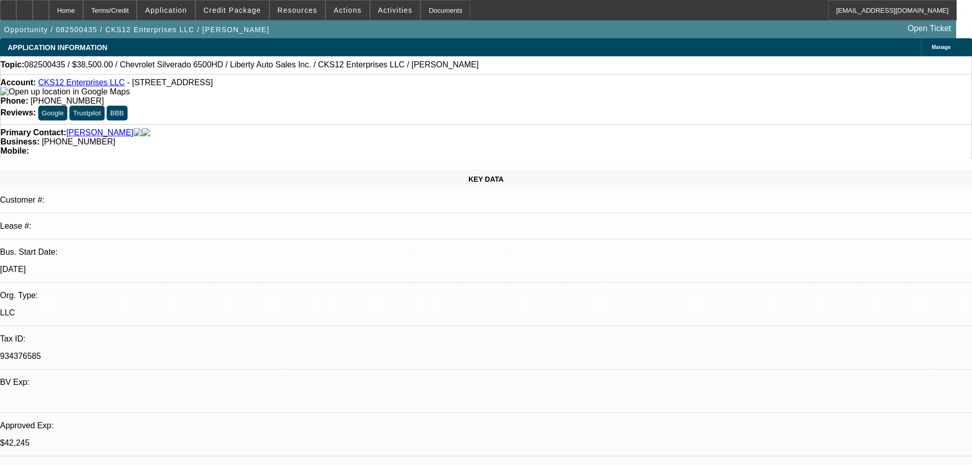
select select "0"
select select "3"
select select "0.1"
select select "4"
select select "0"
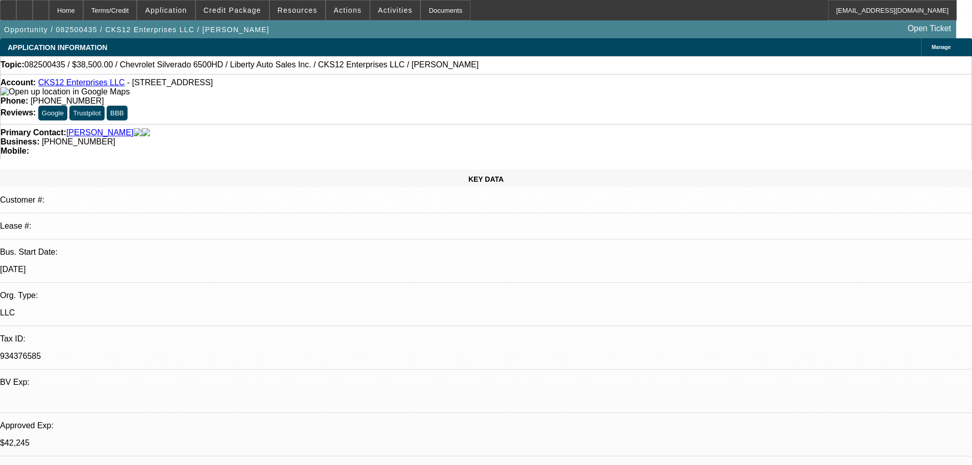
select select "2"
select select "0.1"
select select "4"
select select "0.1"
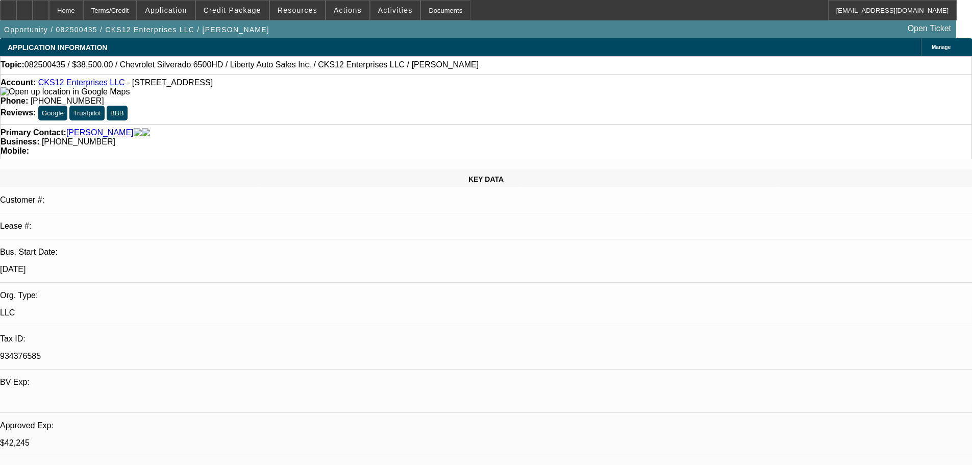
select select "0"
select select "3"
select select "0.1"
select select "4"
